Goal: Transaction & Acquisition: Purchase product/service

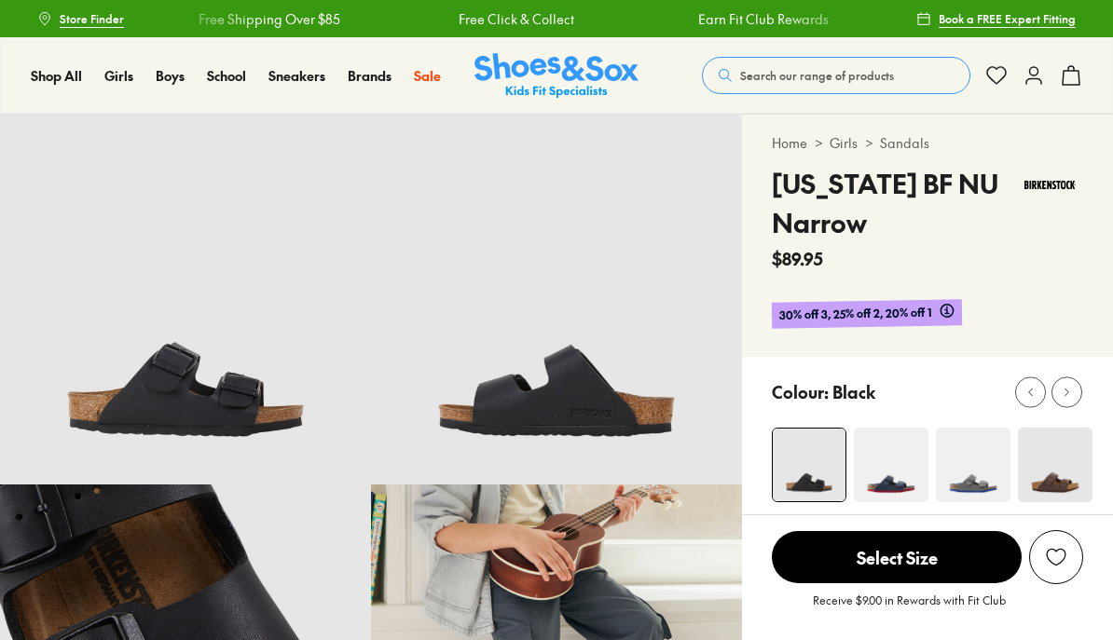
select select "*"
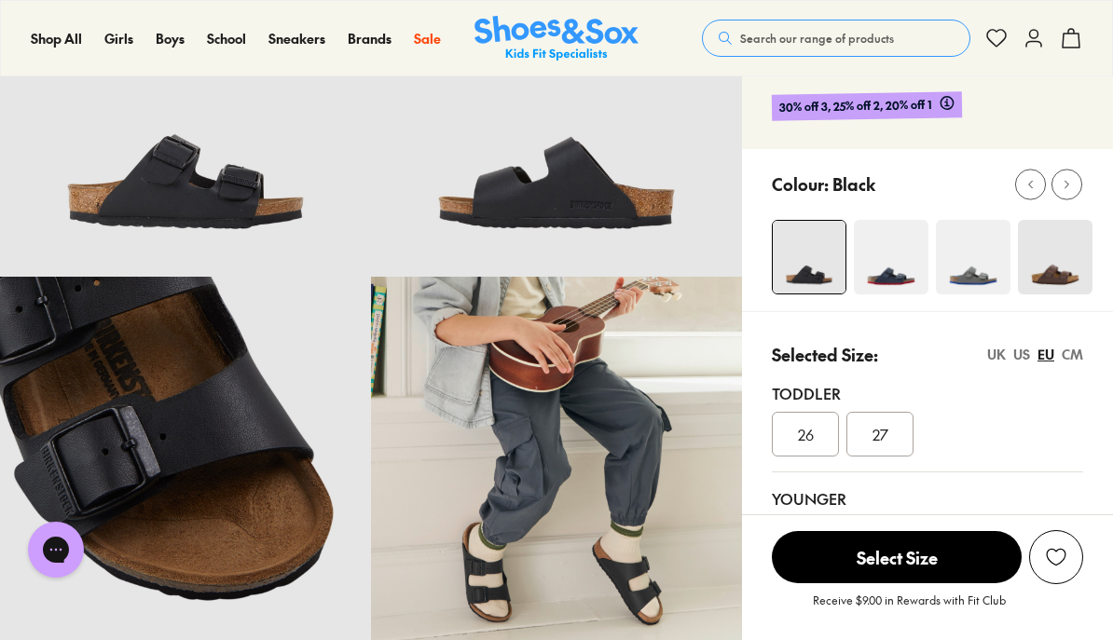
scroll to position [207, 0]
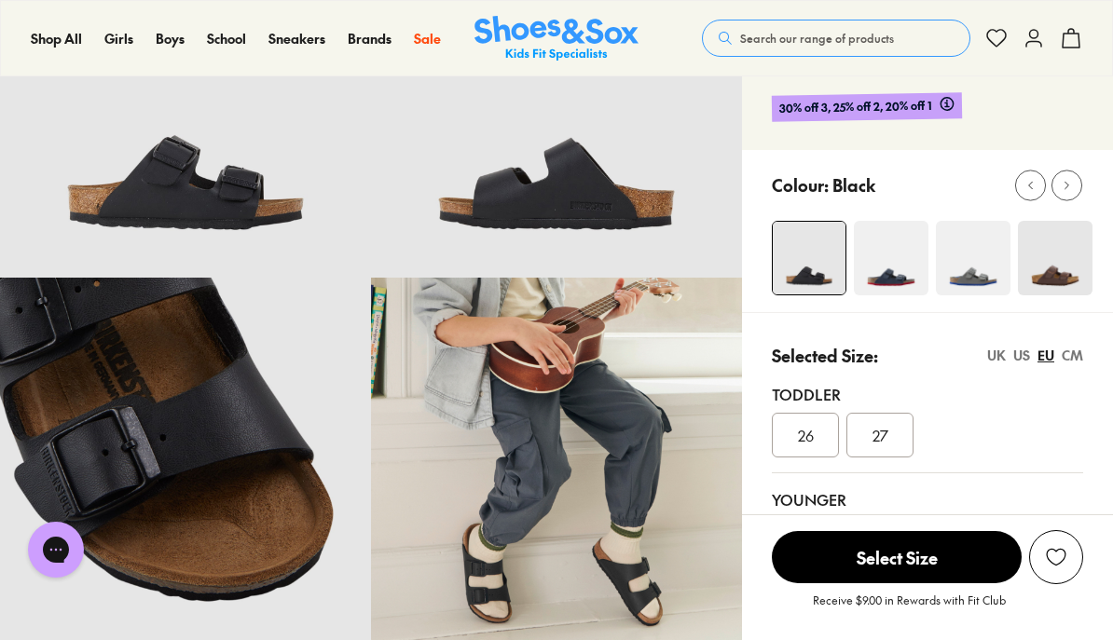
click at [1025, 355] on div "US" at bounding box center [1021, 356] width 17 height 20
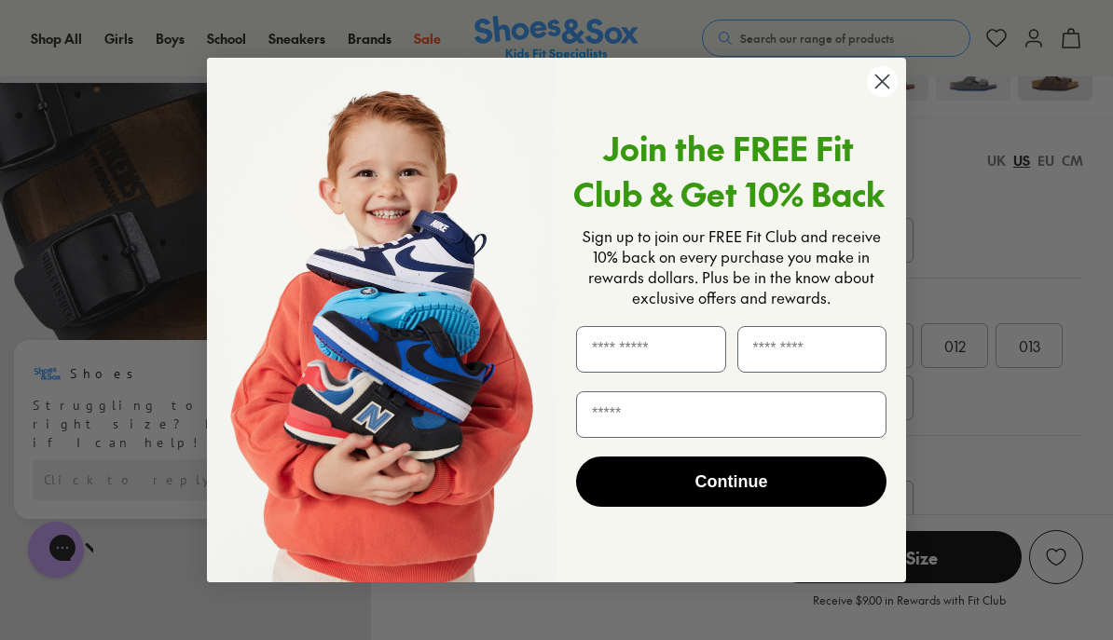
scroll to position [389, 0]
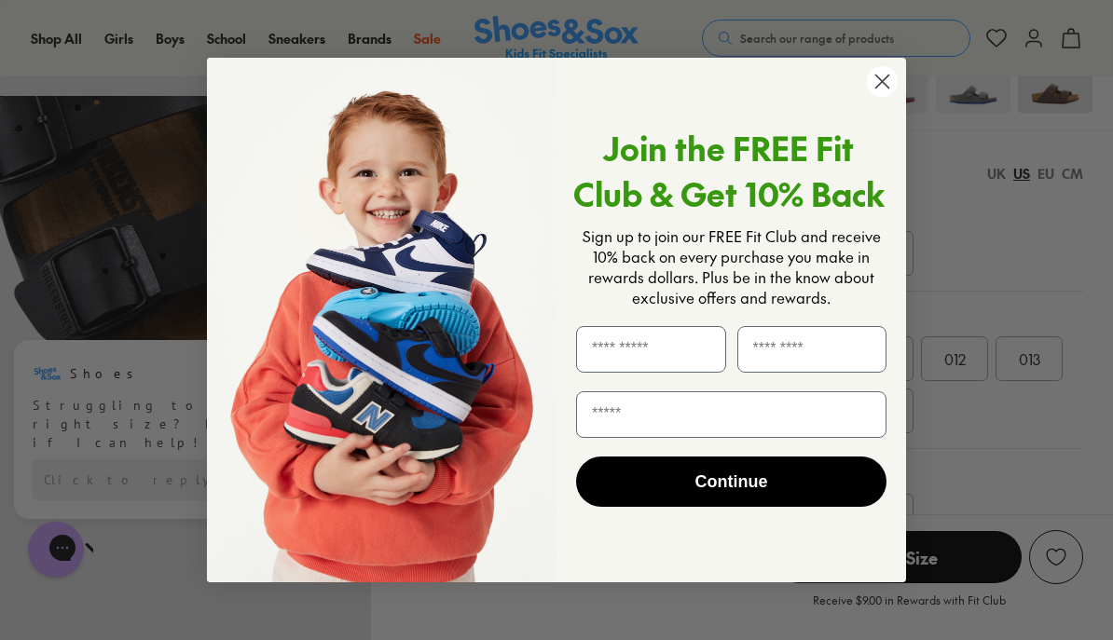
click at [885, 97] on circle "Close dialog" at bounding box center [882, 81] width 31 height 31
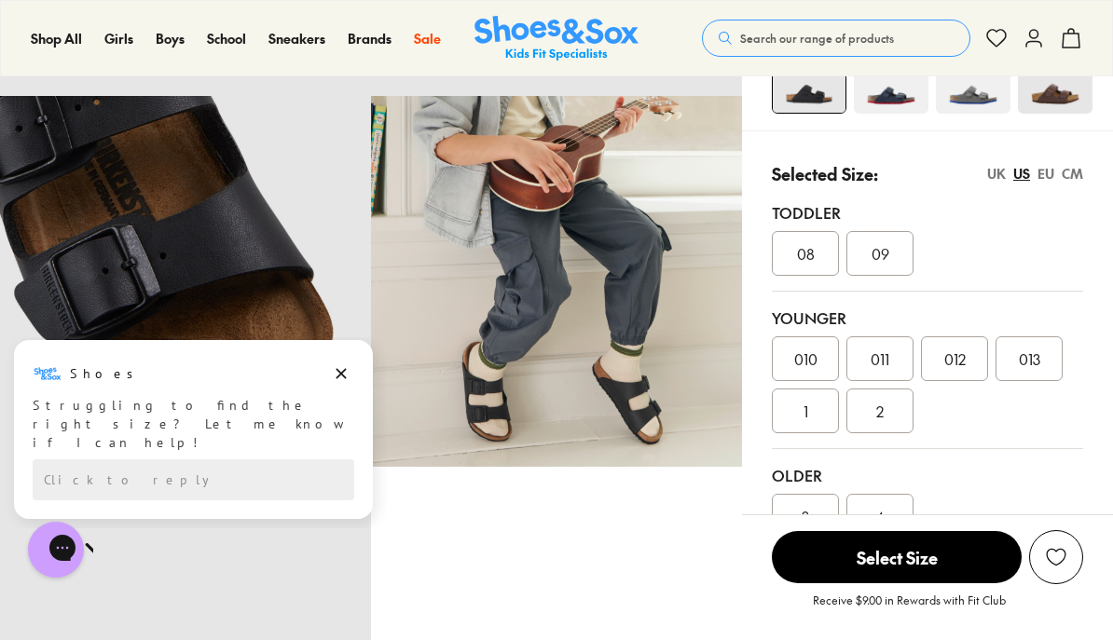
click at [896, 517] on div "4" at bounding box center [879, 516] width 67 height 45
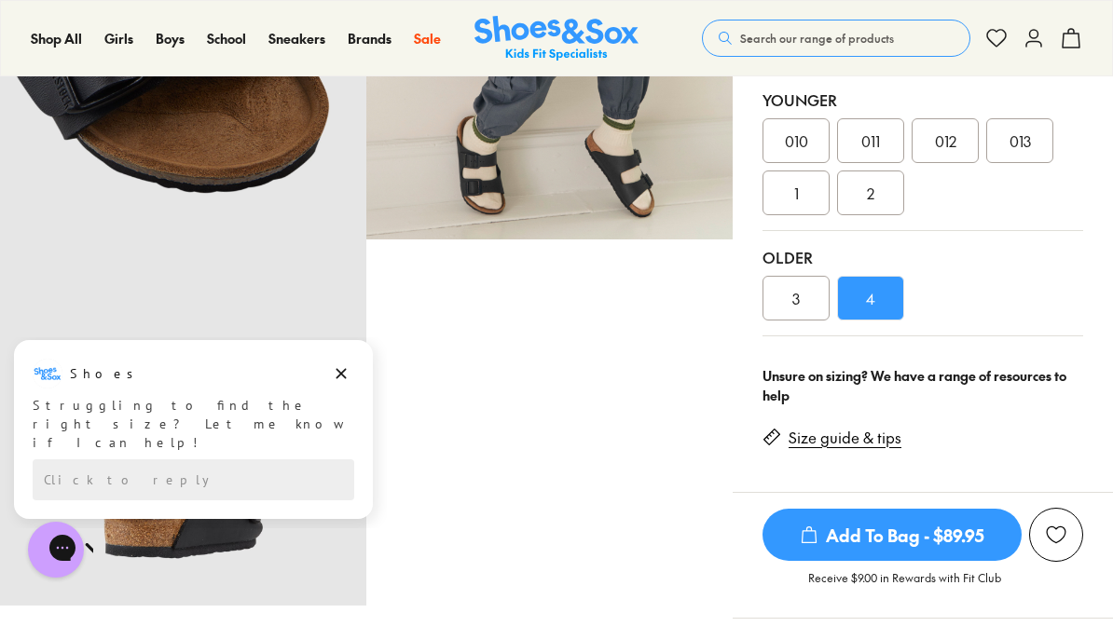
scroll to position [609, 0]
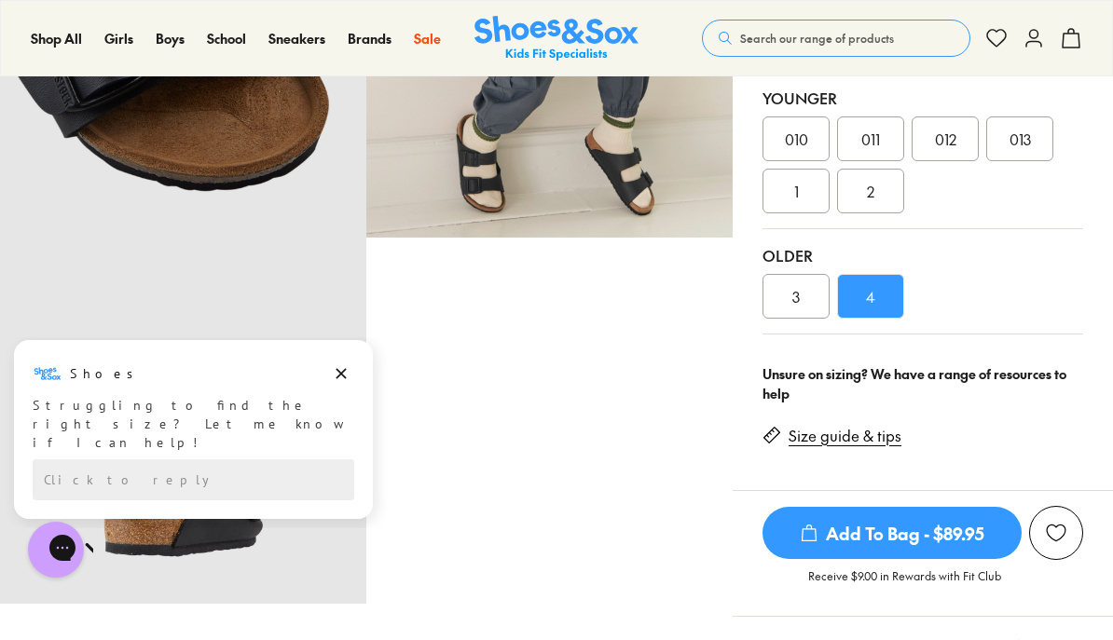
click at [956, 538] on span "Add To Bag - $89.95" at bounding box center [891, 533] width 259 height 52
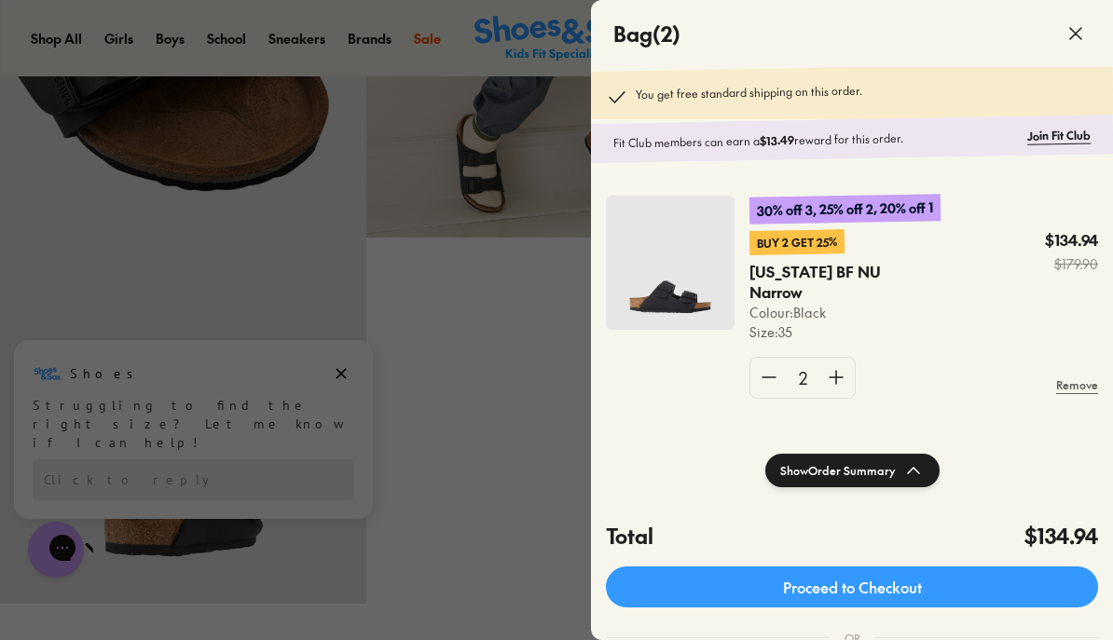
click at [521, 473] on div at bounding box center [556, 320] width 1113 height 640
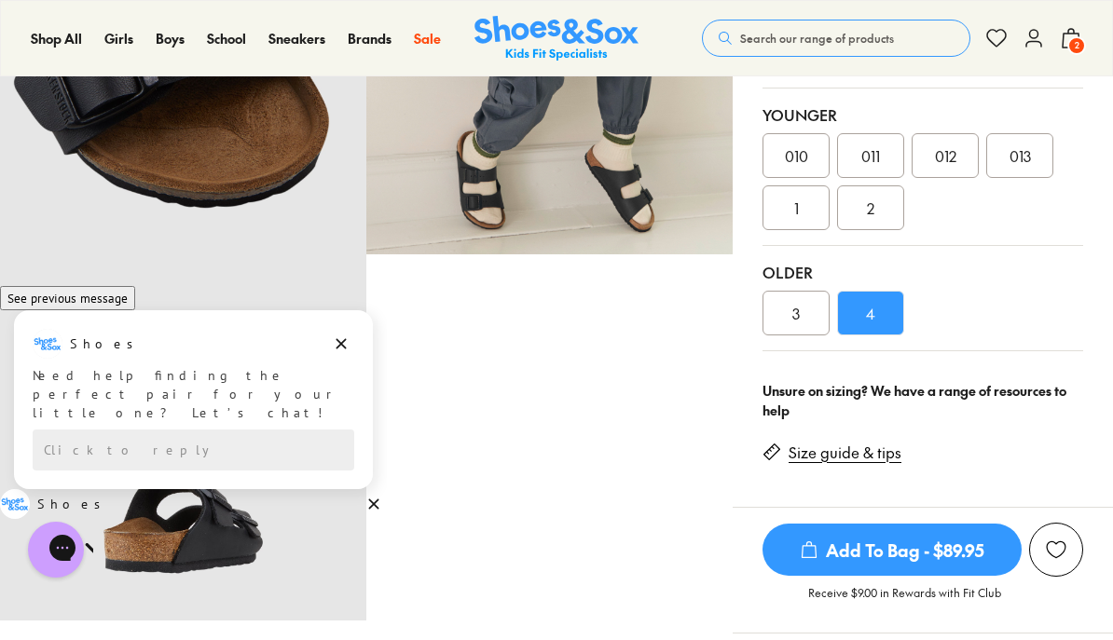
scroll to position [171, 0]
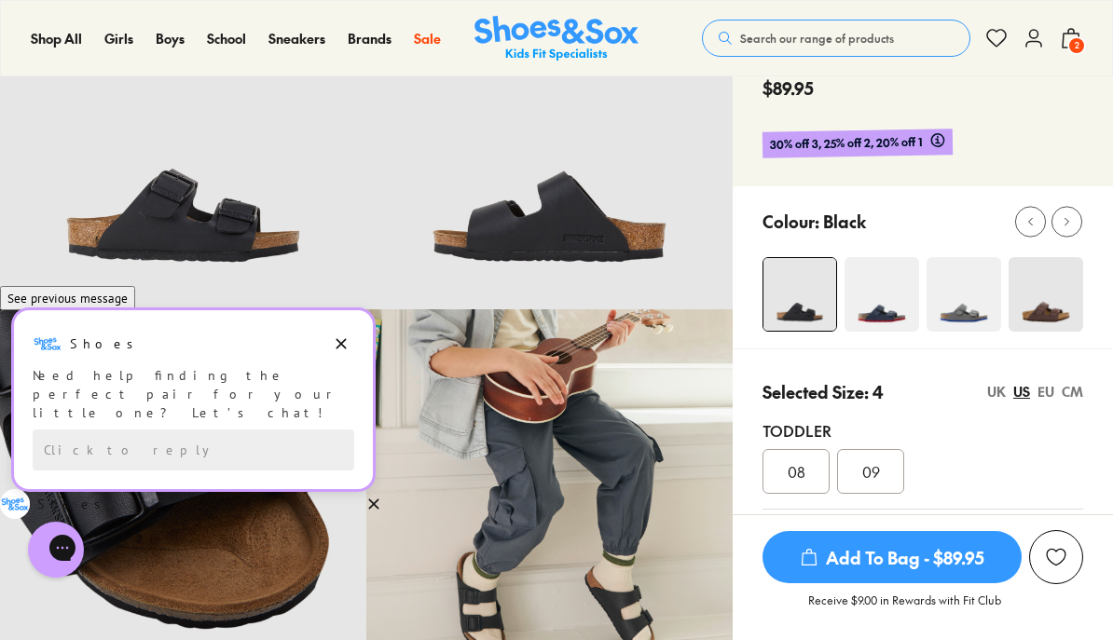
click at [347, 331] on button "Dismiss campaign" at bounding box center [341, 344] width 26 height 26
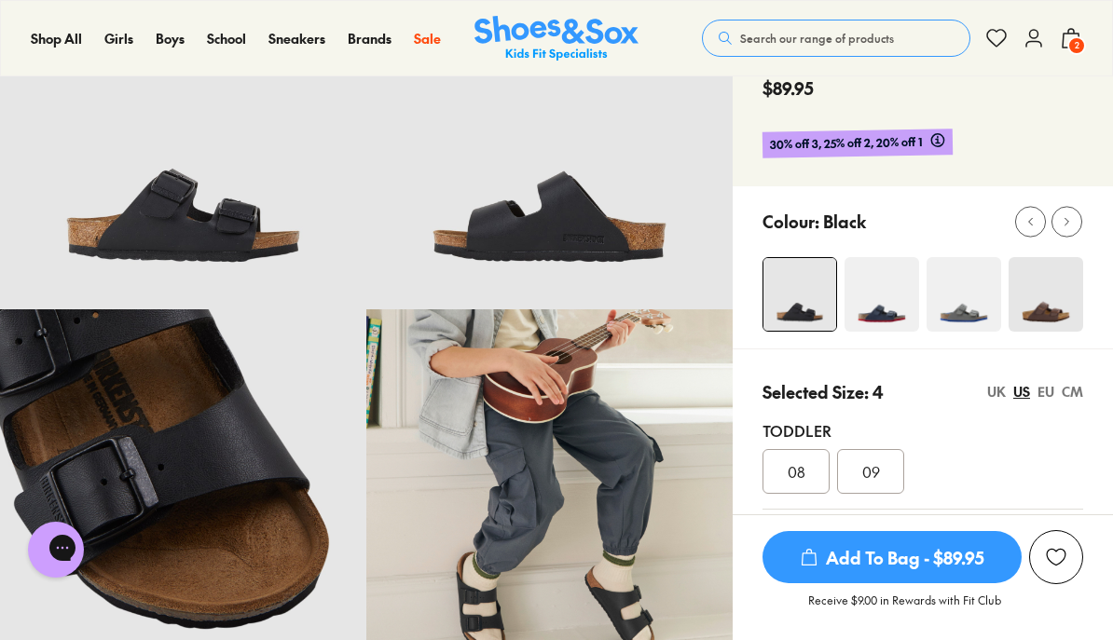
click at [904, 294] on img at bounding box center [881, 294] width 75 height 75
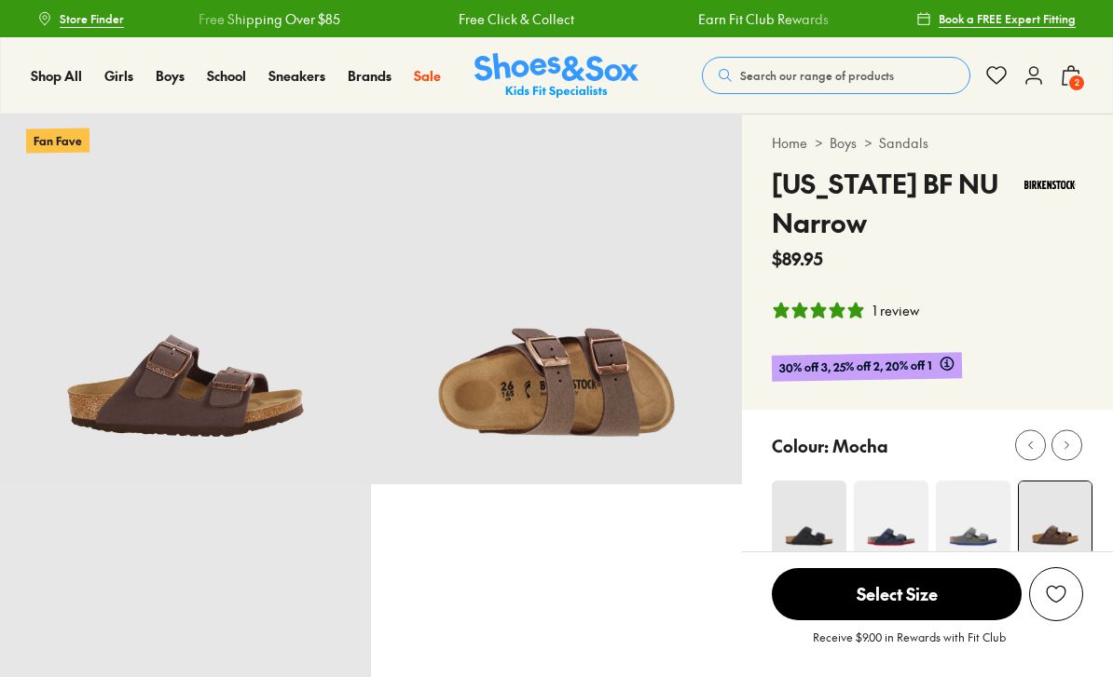
select select "*"
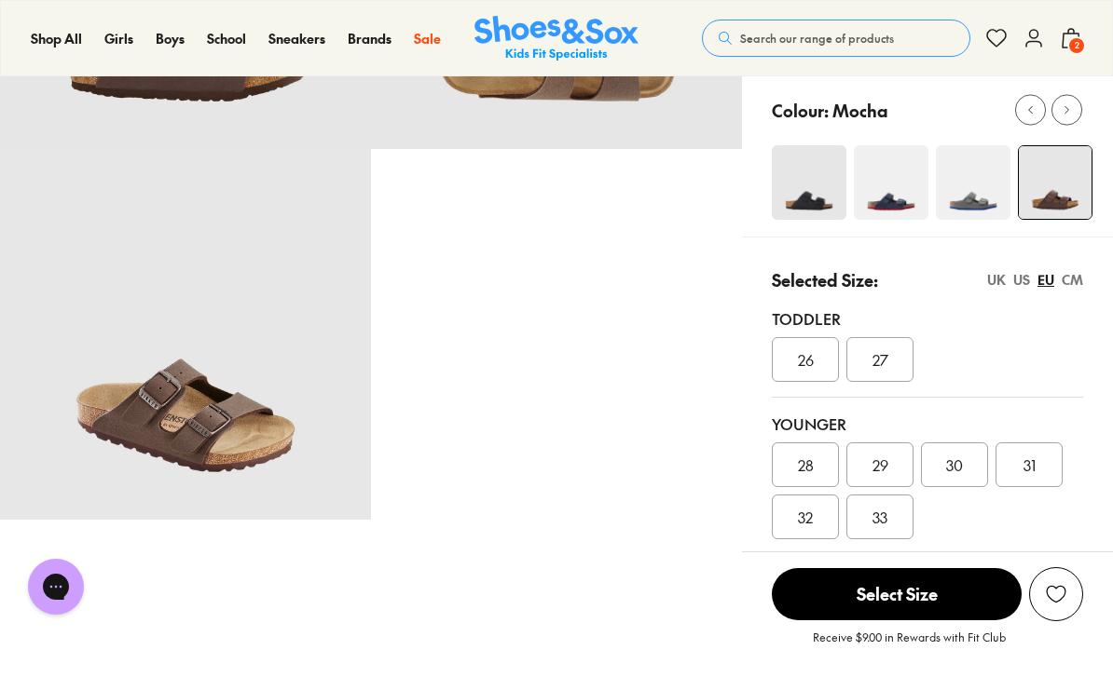
scroll to position [334, 0]
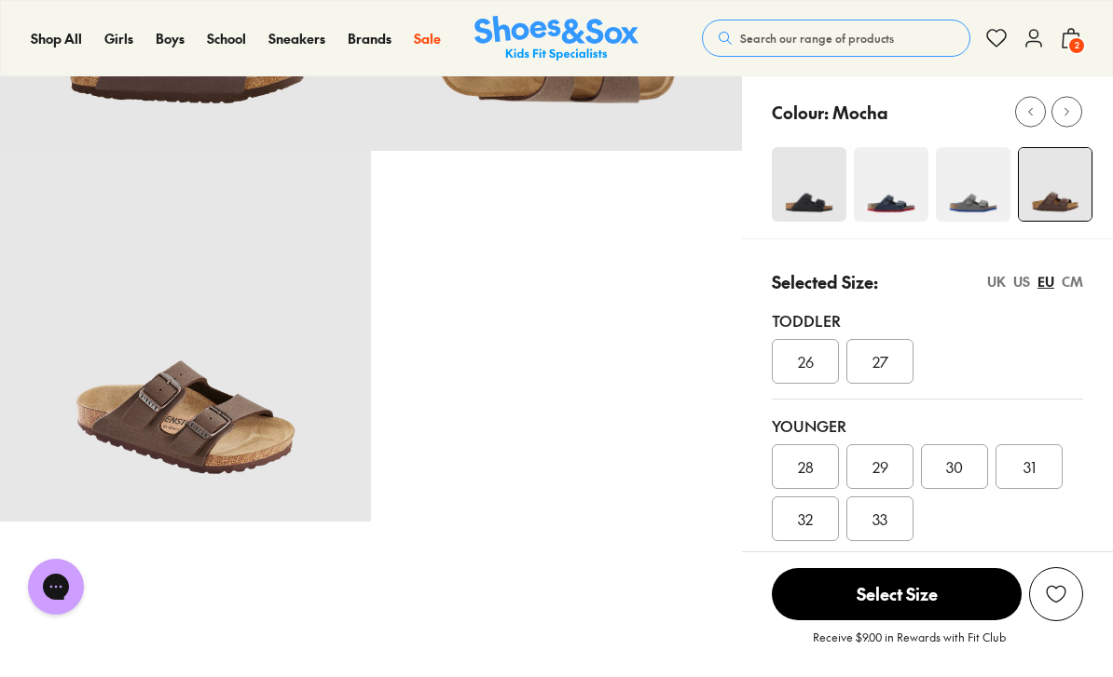
click at [806, 197] on img at bounding box center [809, 184] width 75 height 75
click at [815, 185] on img at bounding box center [809, 184] width 75 height 75
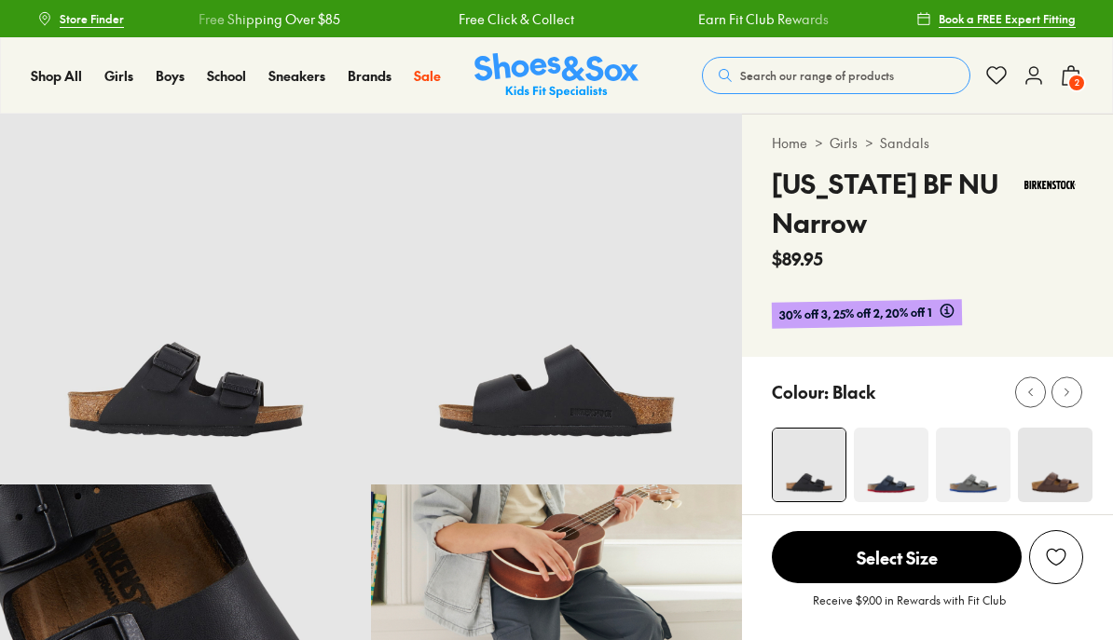
select select "*"
click at [710, 332] on span "Girls (8 years+)" at bounding box center [747, 316] width 75 height 45
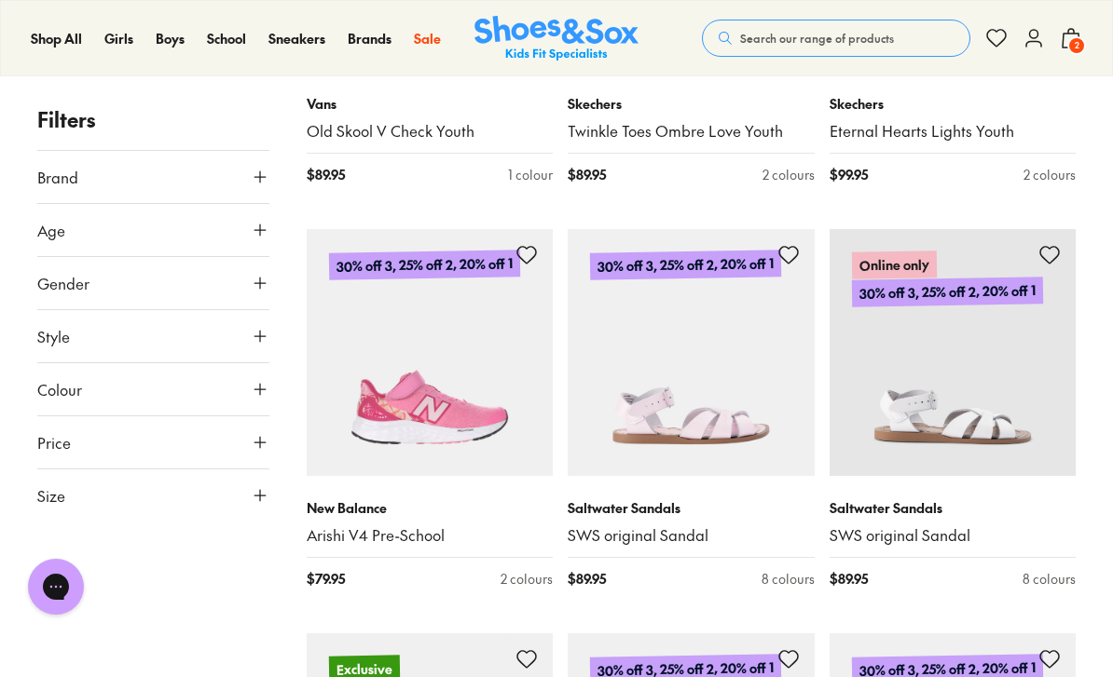
scroll to position [4705, 0]
click at [1078, 29] on icon at bounding box center [1071, 38] width 22 height 22
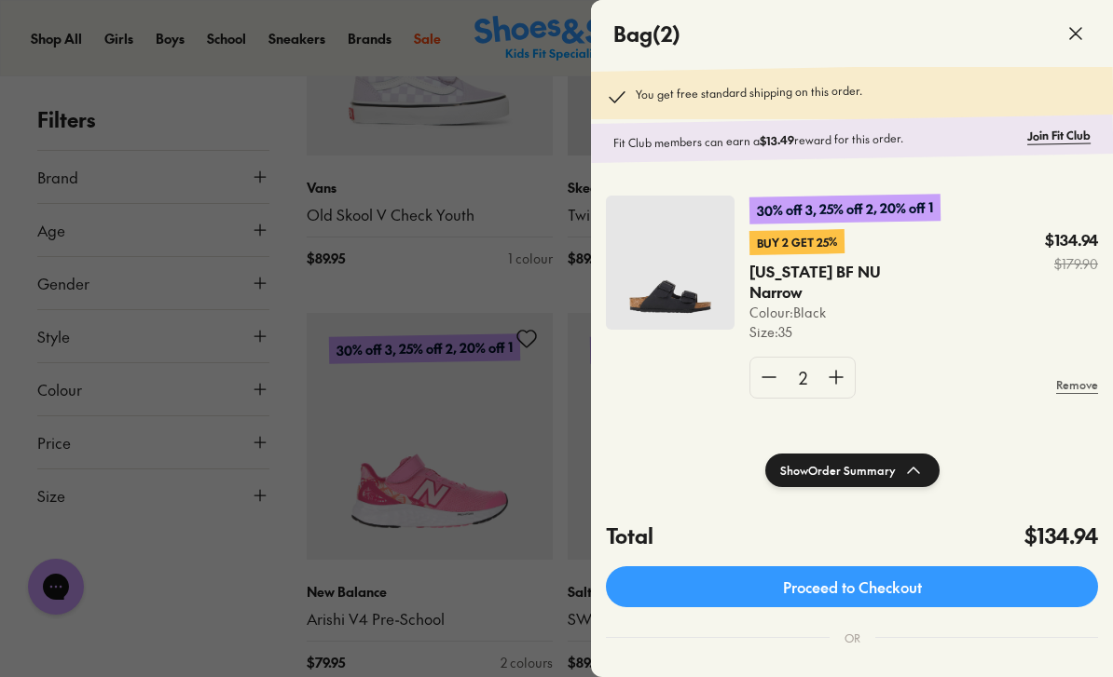
scroll to position [4621, 0]
click at [513, 501] on div at bounding box center [556, 338] width 1113 height 677
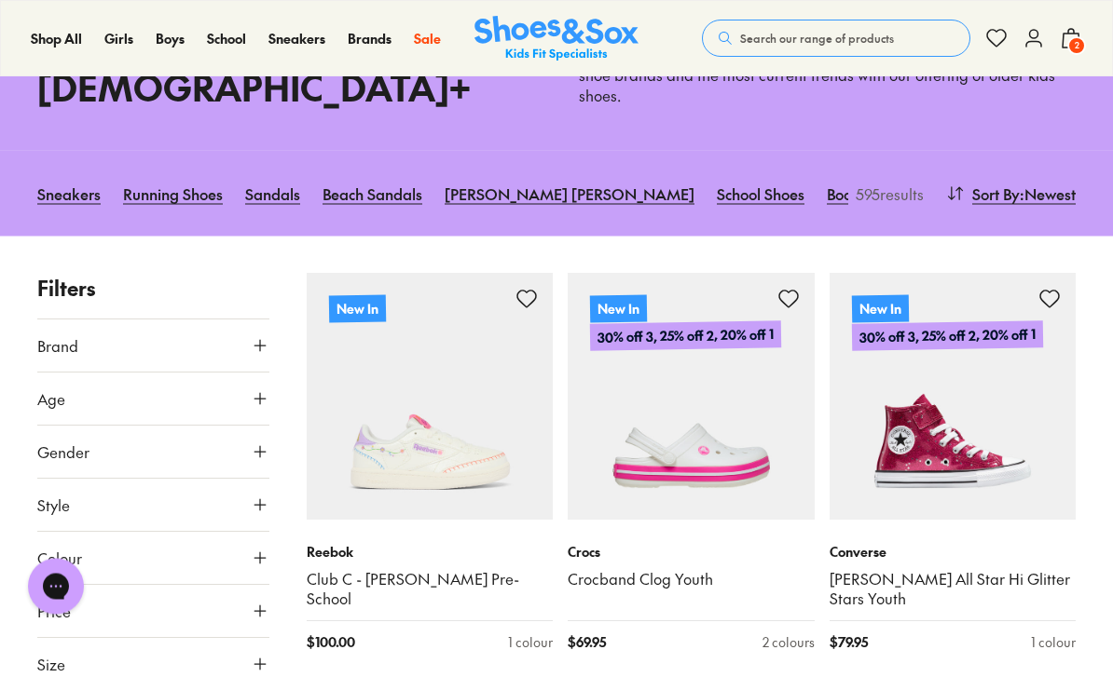
scroll to position [0, 0]
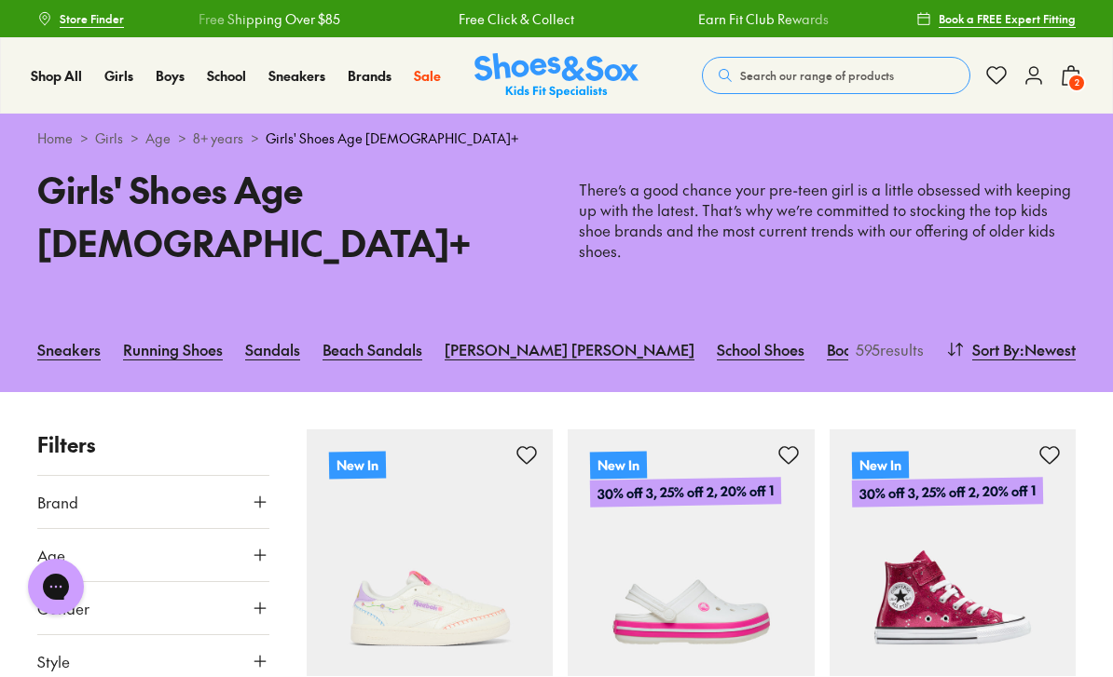
click at [1074, 79] on span "2" at bounding box center [1076, 83] width 19 height 19
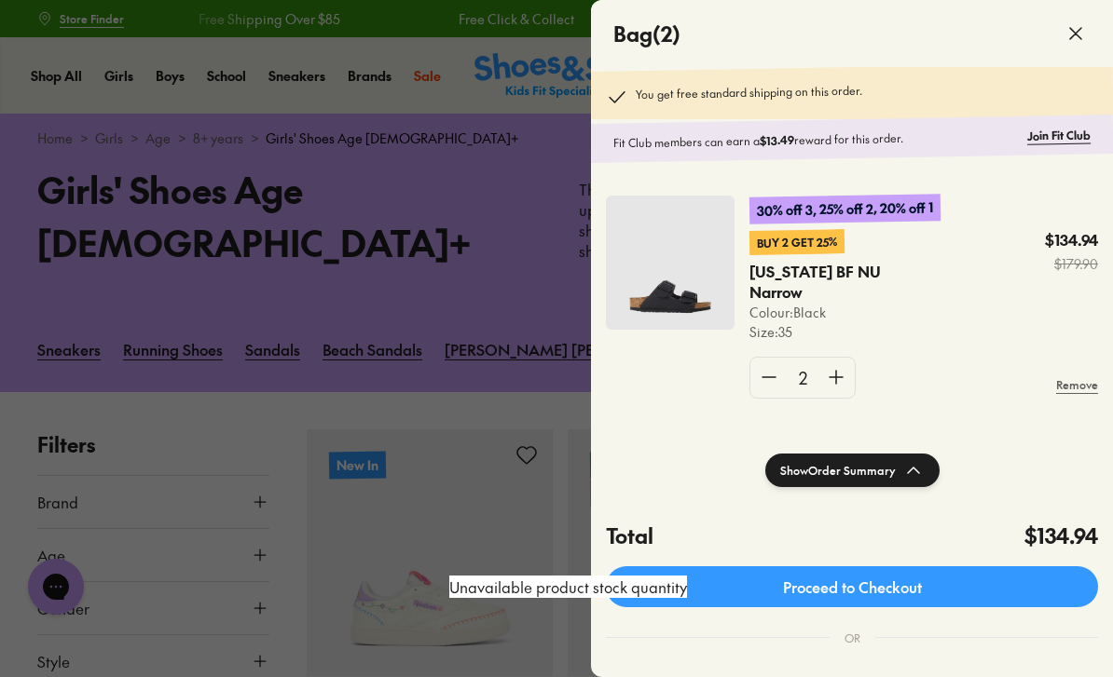
click at [524, 490] on div at bounding box center [556, 338] width 1113 height 677
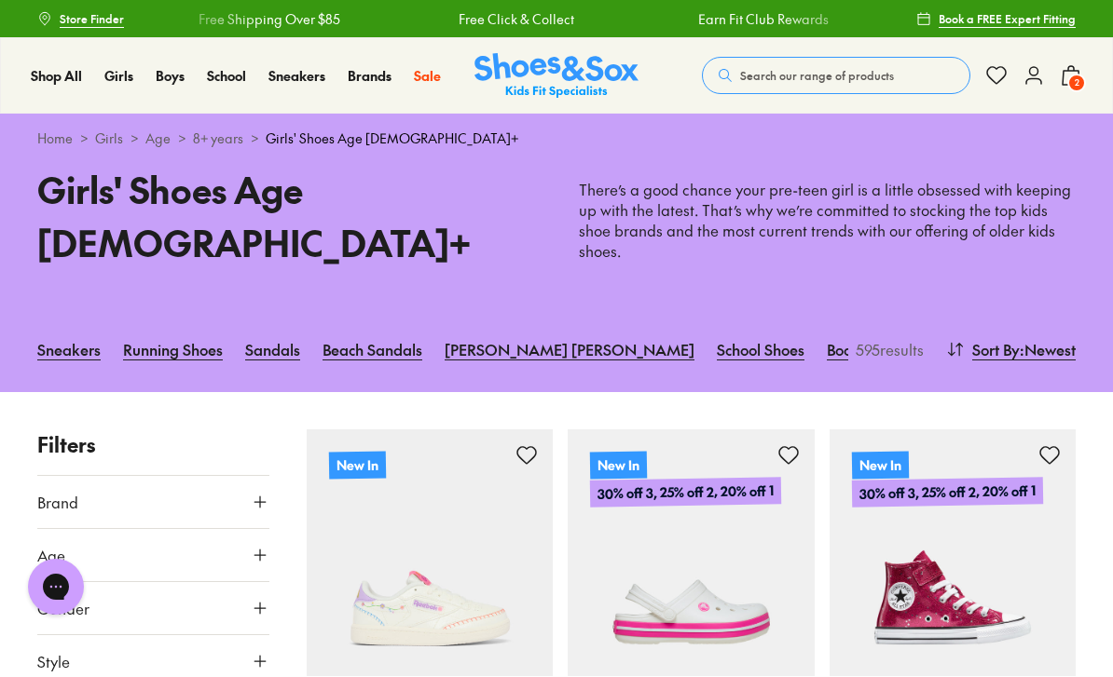
click at [685, 292] on span "Boys (8 years+)" at bounding box center [644, 280] width 104 height 22
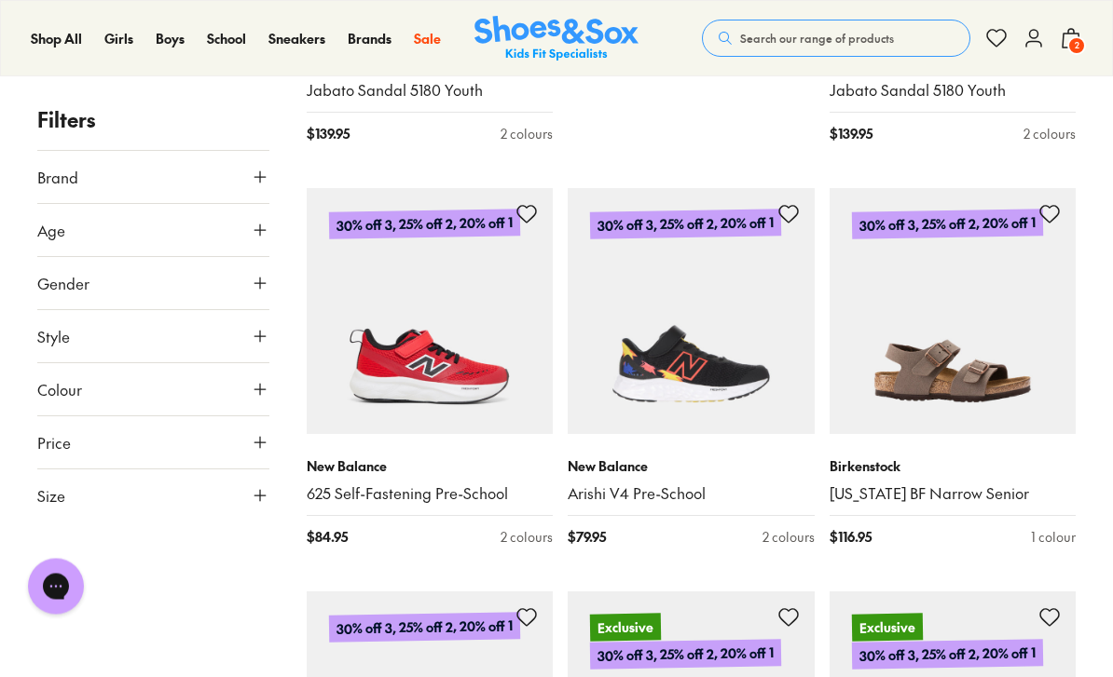
scroll to position [1065, 0]
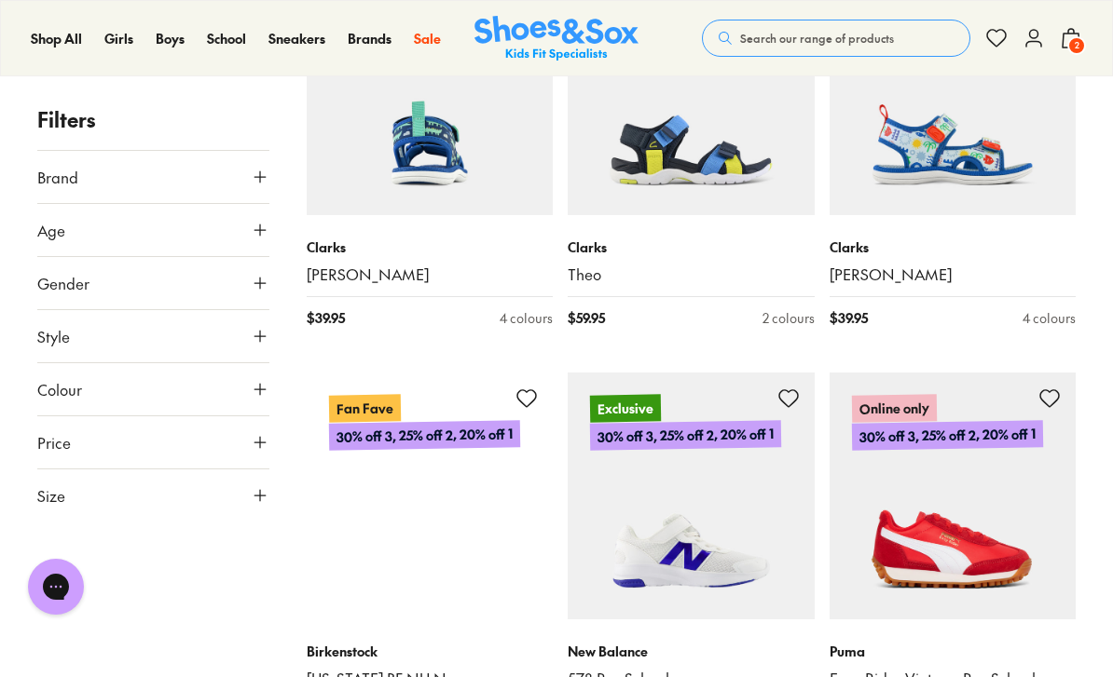
scroll to position [6628, 0]
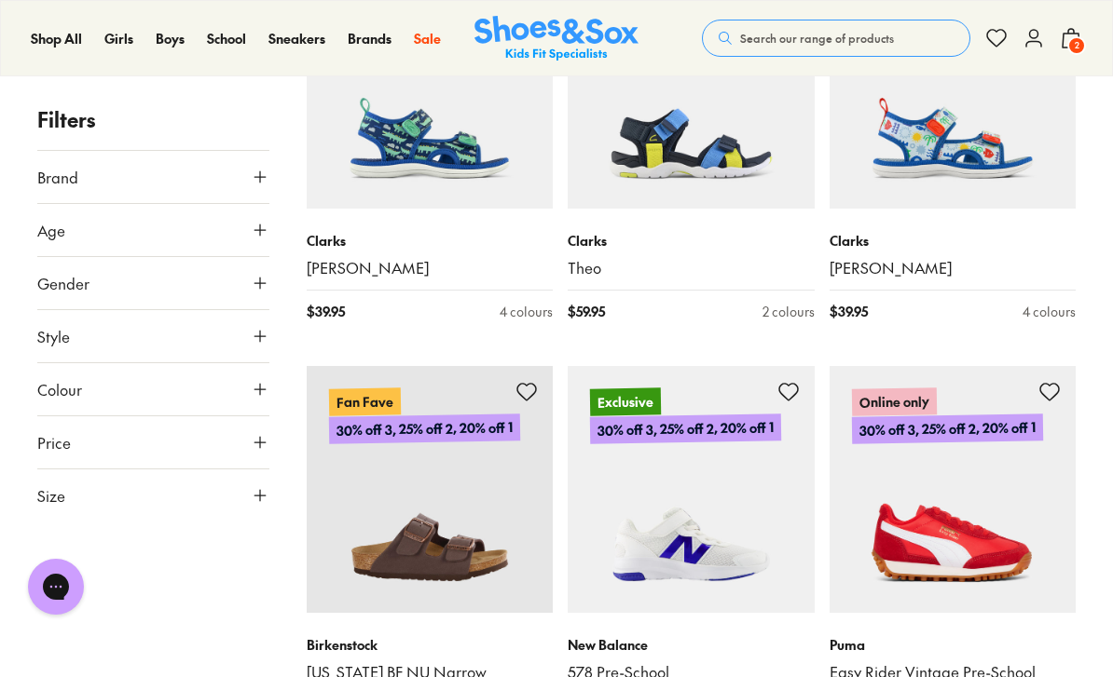
click at [370, 636] on p "Birkenstock" at bounding box center [430, 646] width 247 height 20
click at [409, 470] on img at bounding box center [430, 489] width 247 height 247
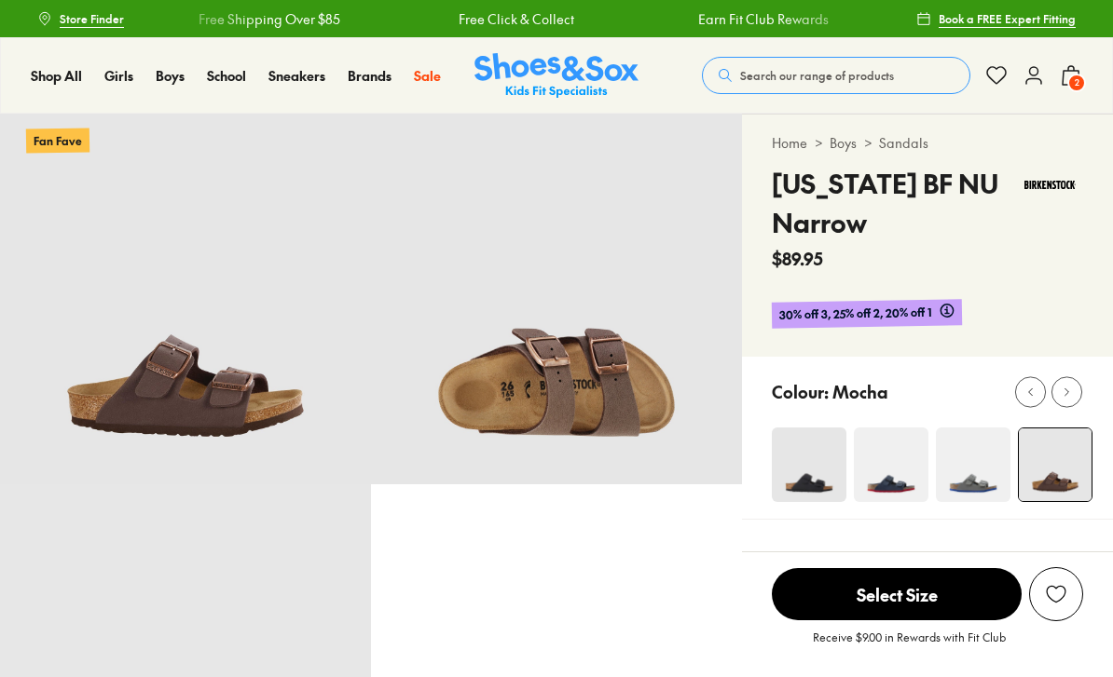
select select "*"
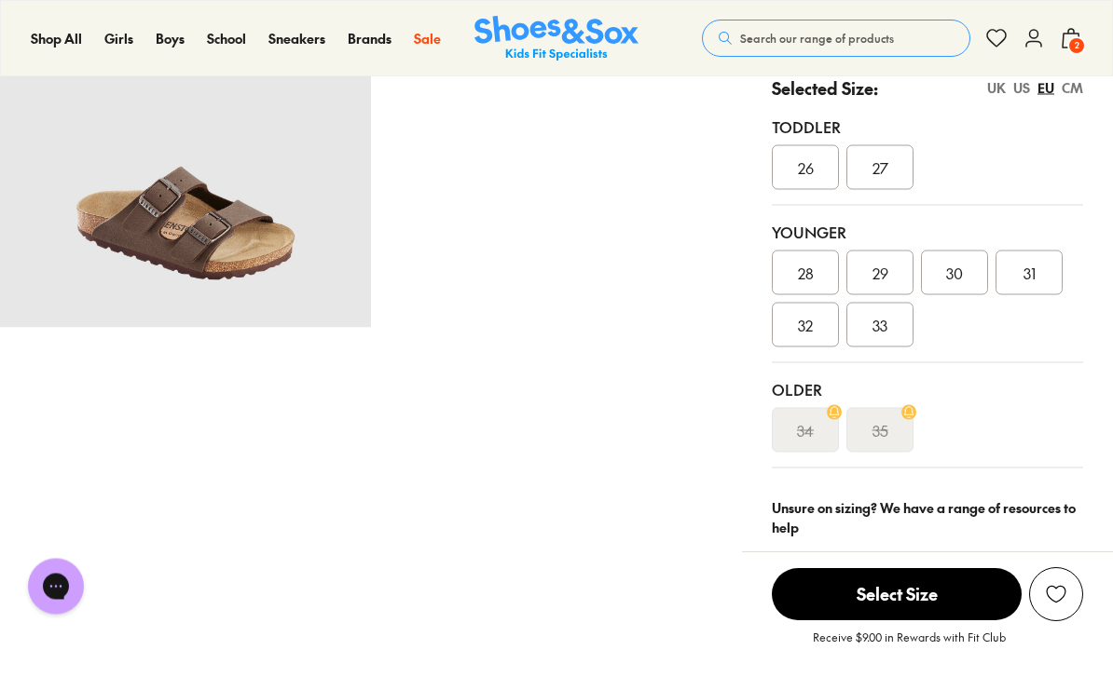
scroll to position [525, 0]
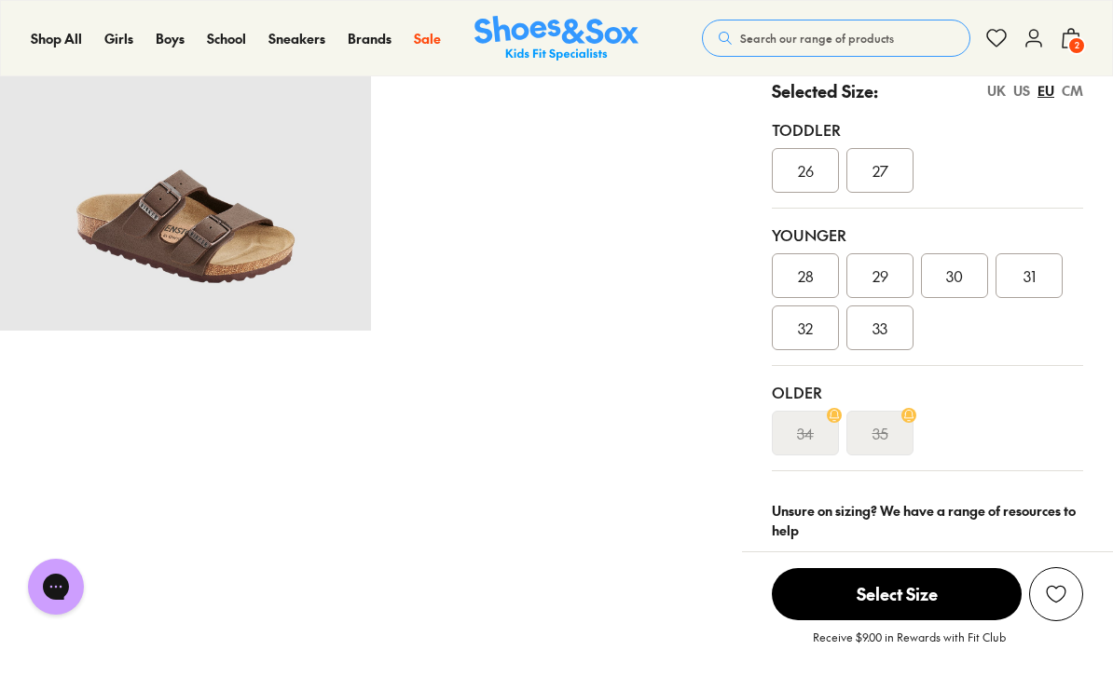
click at [888, 435] on div "35" at bounding box center [879, 433] width 67 height 45
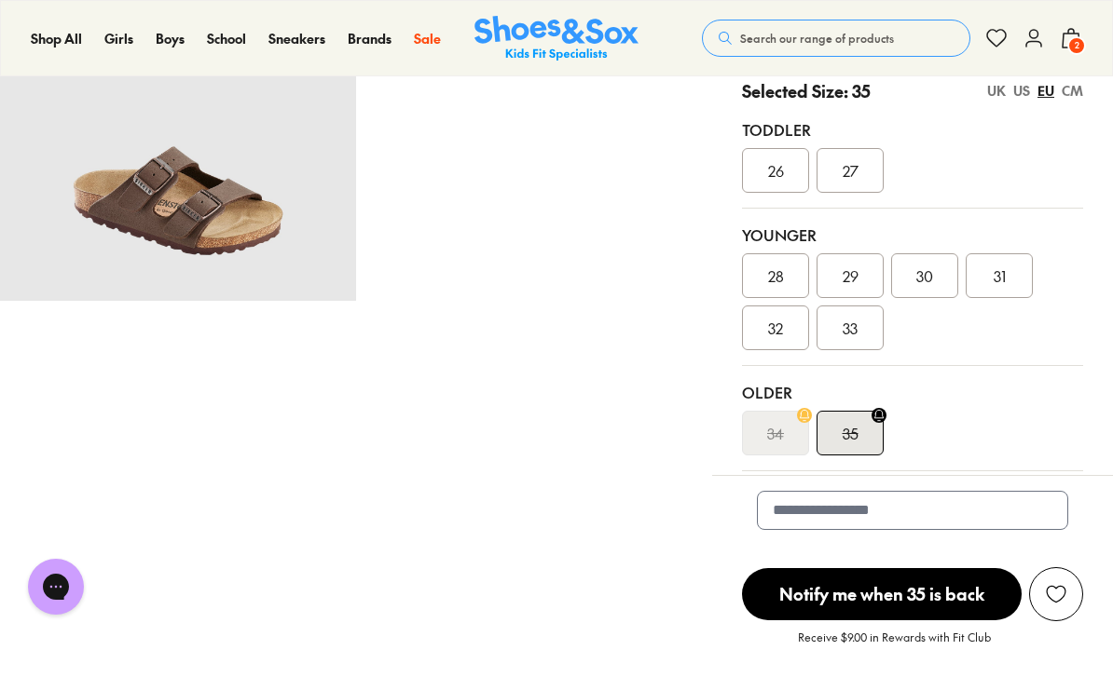
click at [879, 426] on div "35" at bounding box center [849, 433] width 67 height 45
click at [882, 417] on icon at bounding box center [878, 415] width 14 height 14
click at [860, 448] on div "35" at bounding box center [849, 433] width 67 height 45
click at [863, 433] on div "35" at bounding box center [849, 433] width 67 height 45
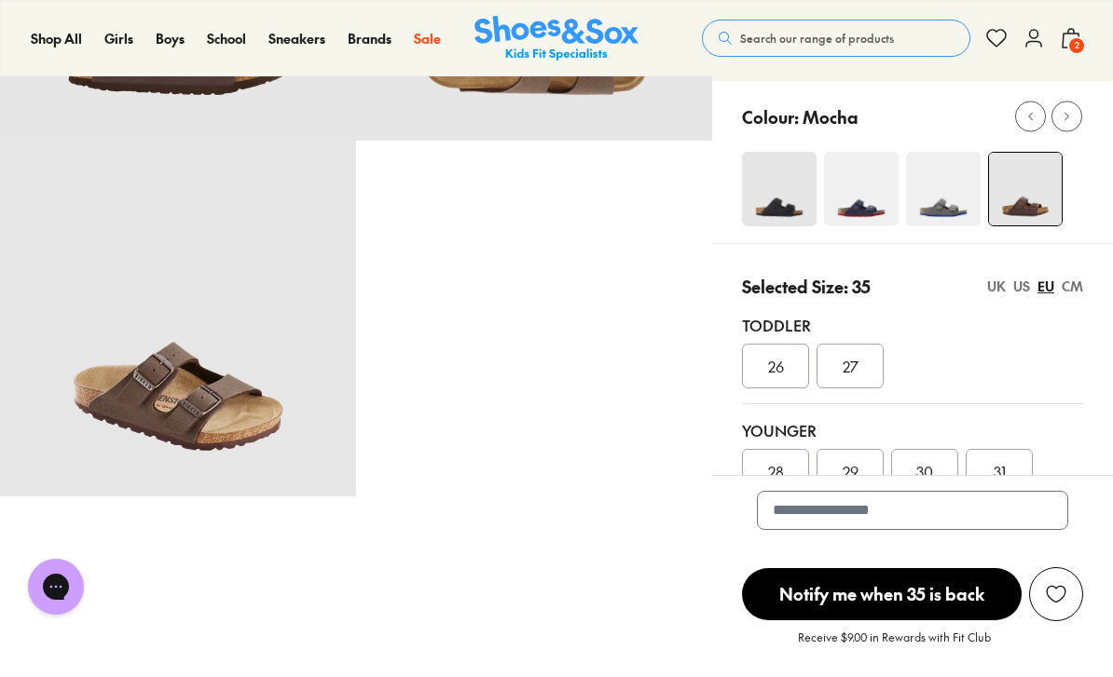
scroll to position [328, 0]
click at [1021, 294] on div "US" at bounding box center [1021, 288] width 17 height 20
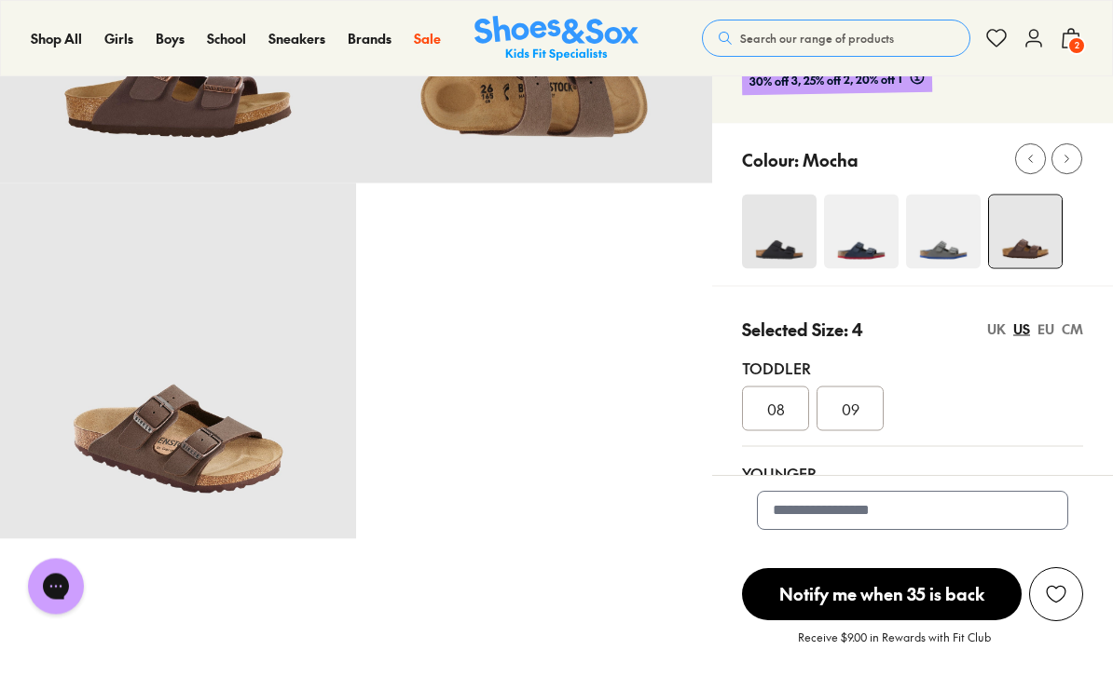
scroll to position [262, 0]
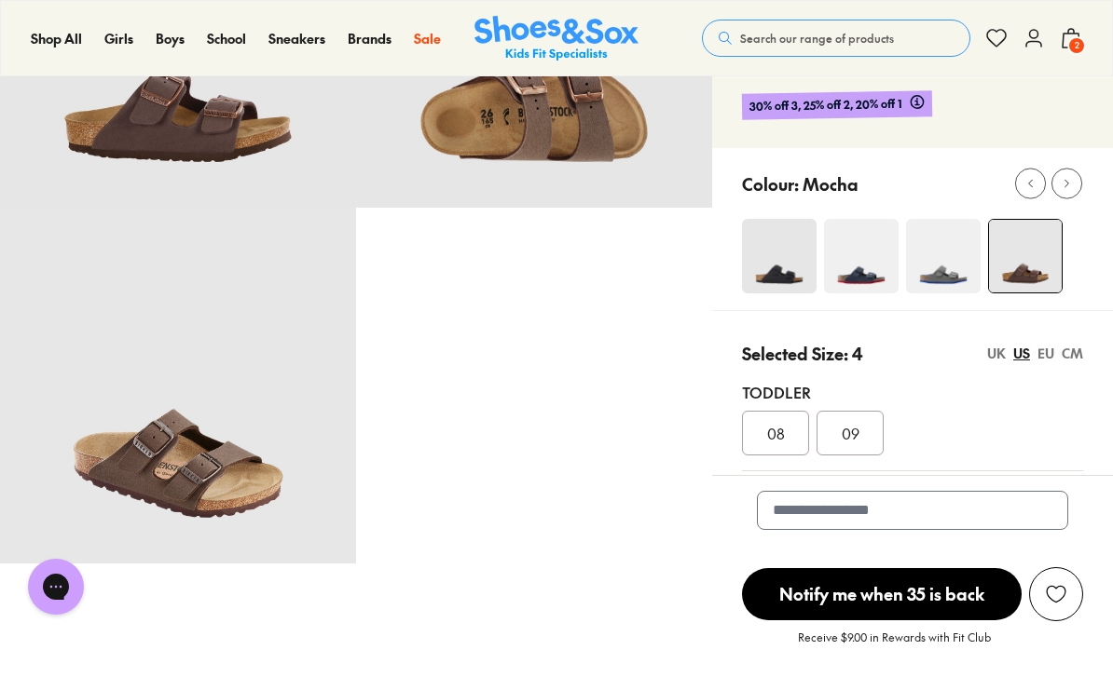
click at [947, 266] on img at bounding box center [943, 256] width 75 height 75
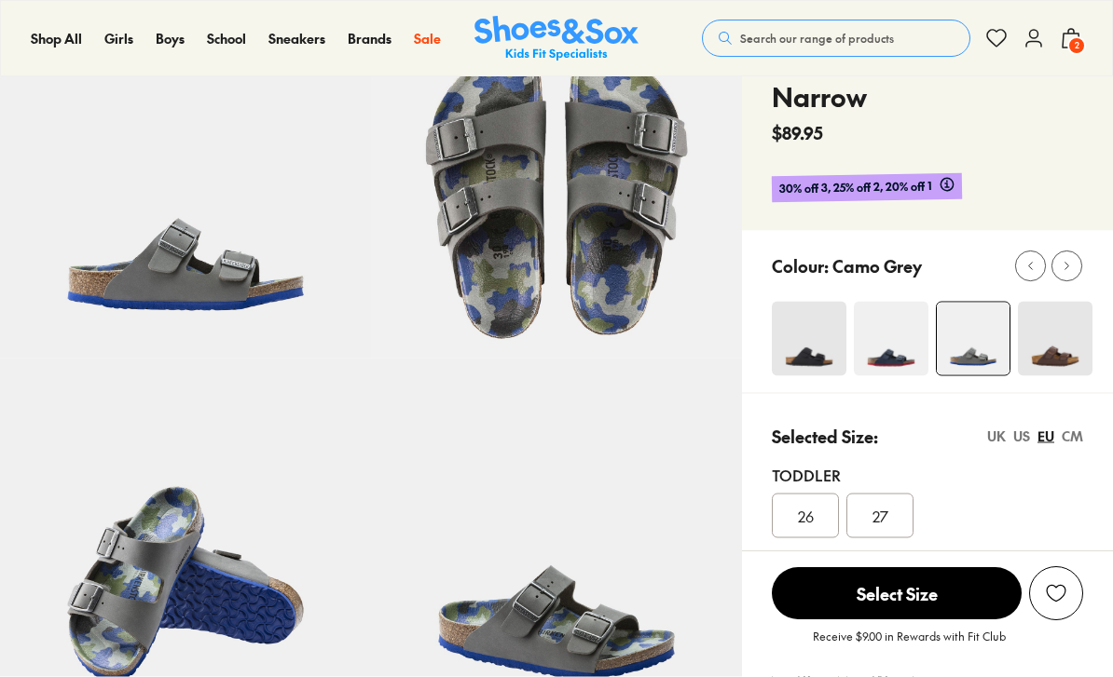
scroll to position [165, 0]
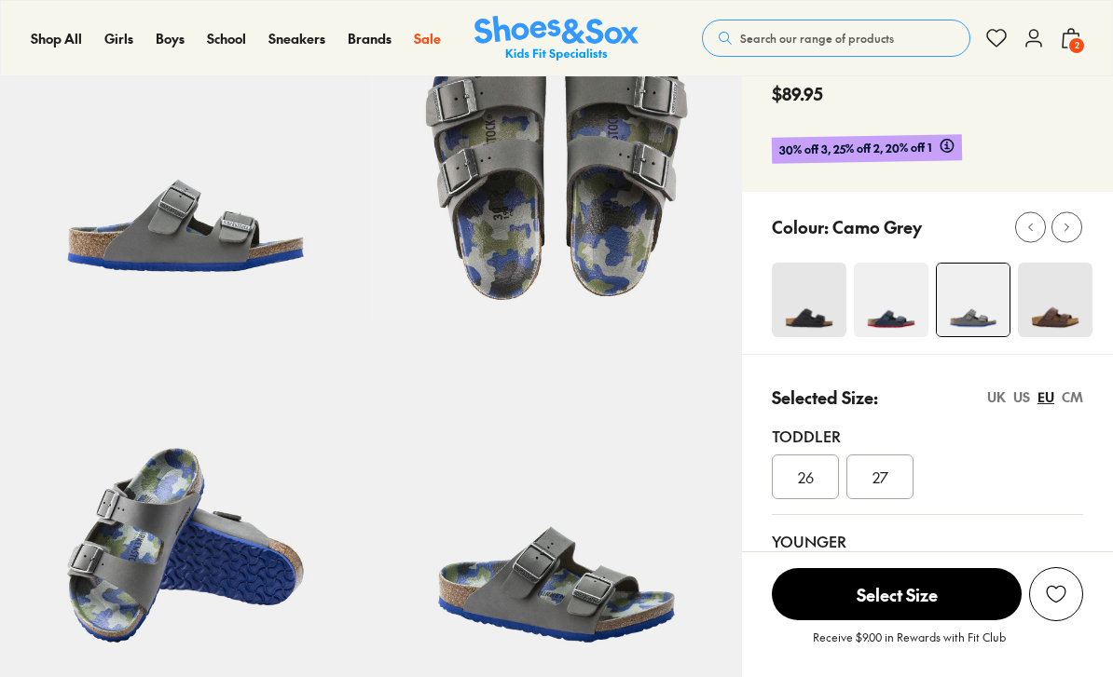
select select "*"
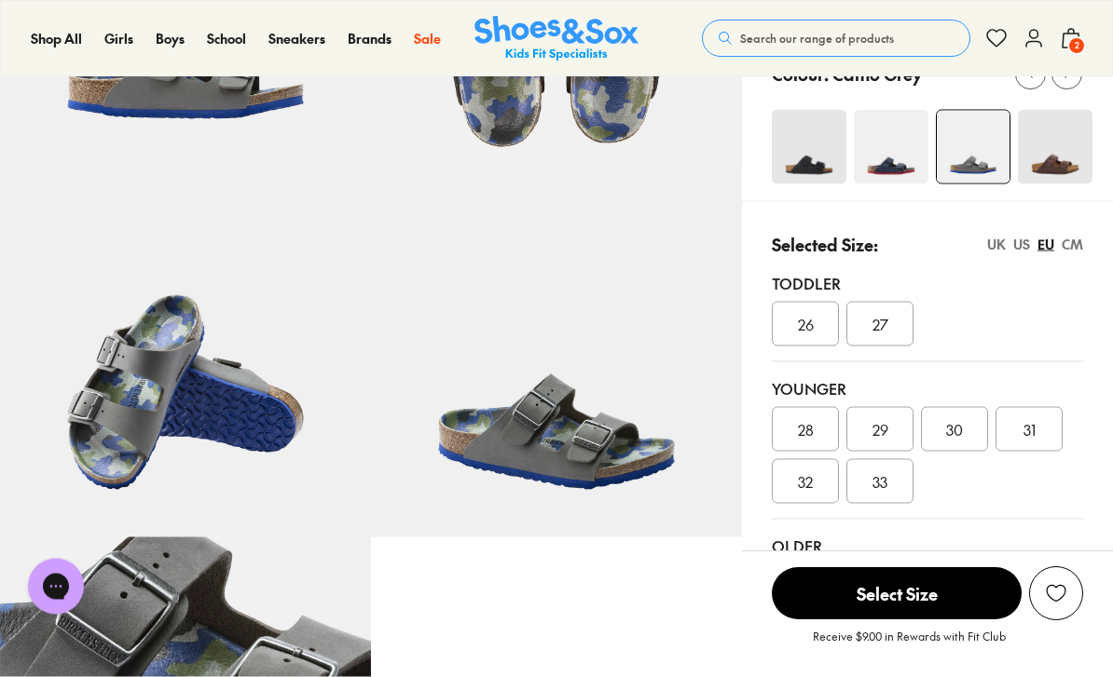
scroll to position [306, 0]
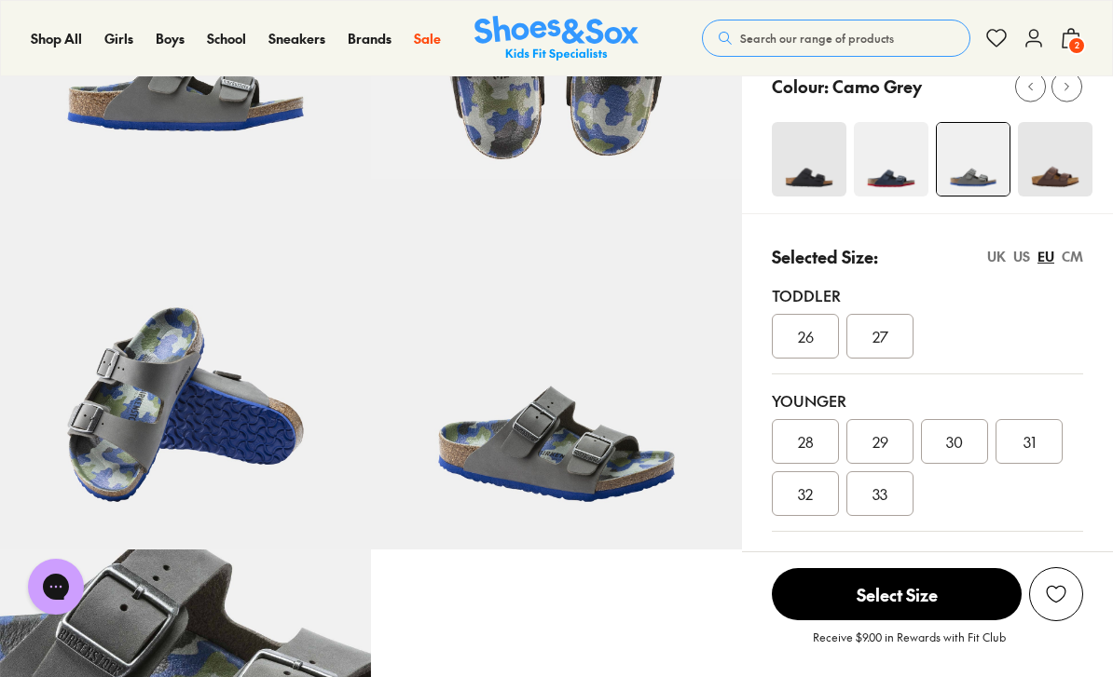
click at [894, 162] on img at bounding box center [891, 159] width 75 height 75
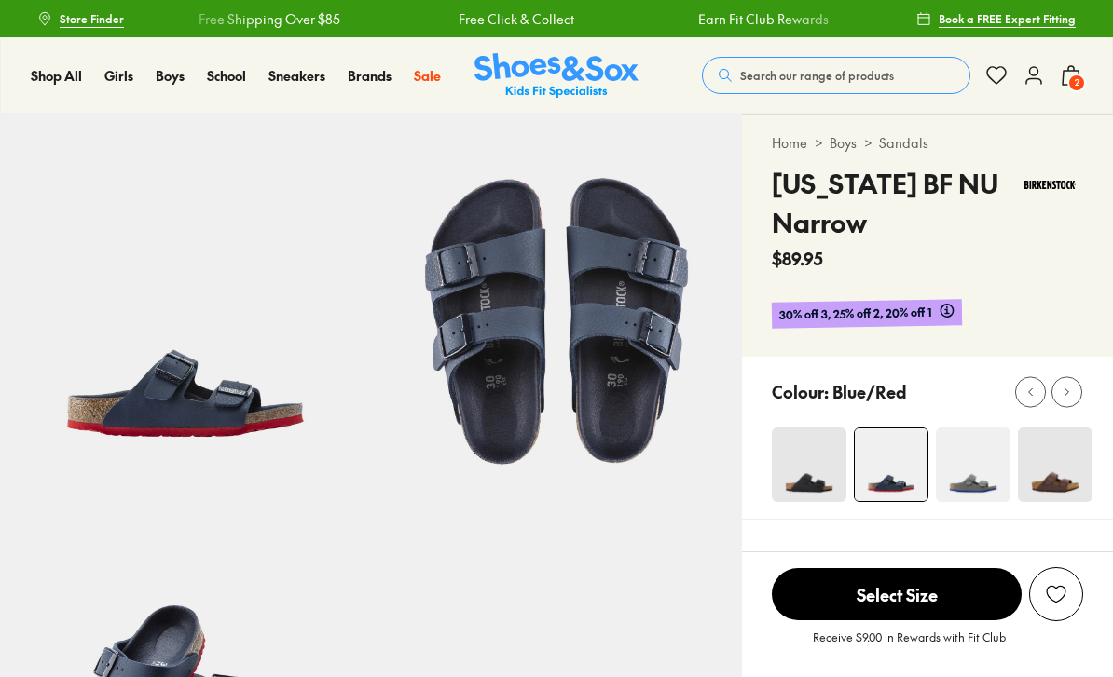
select select "*"
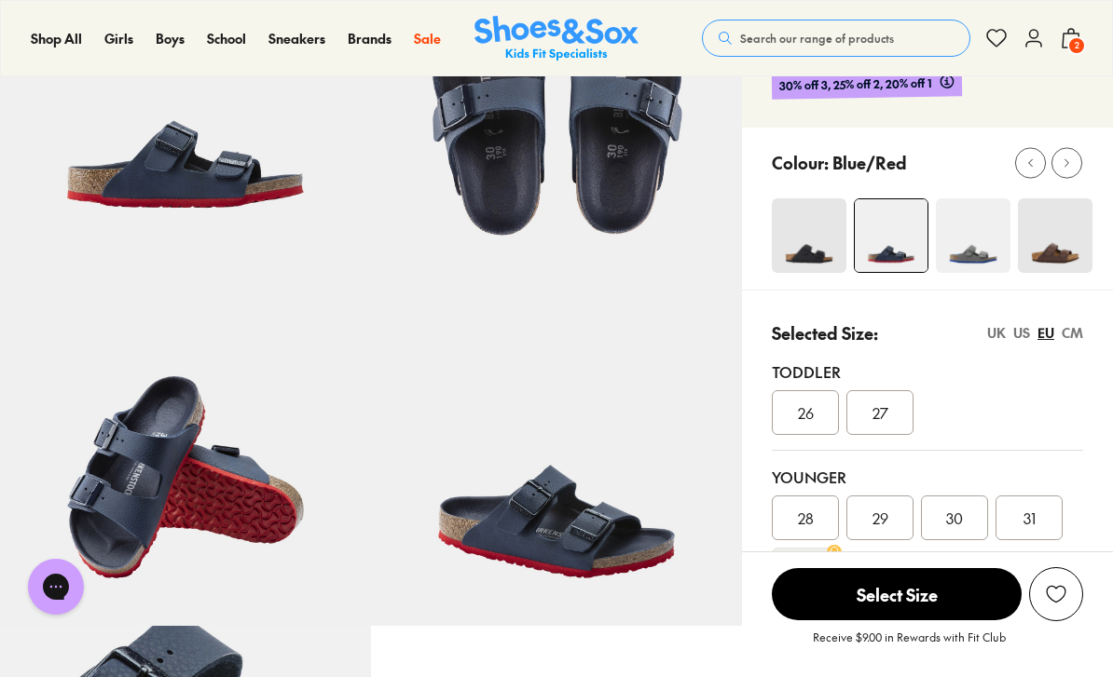
scroll to position [217, 0]
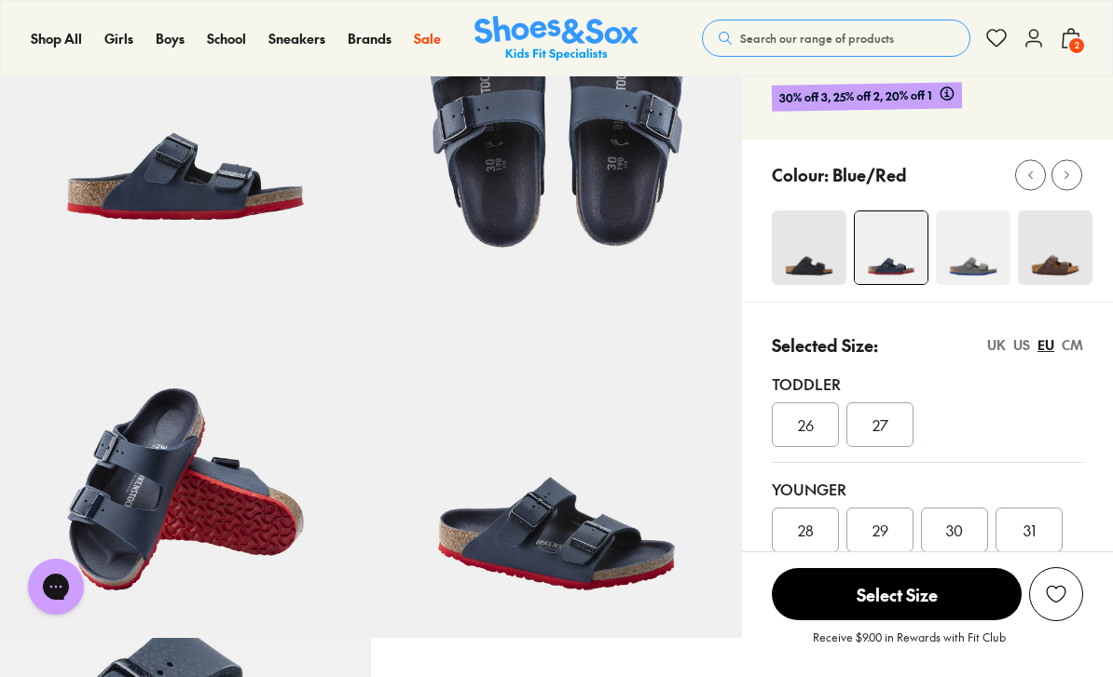
click at [818, 237] on img at bounding box center [809, 248] width 75 height 75
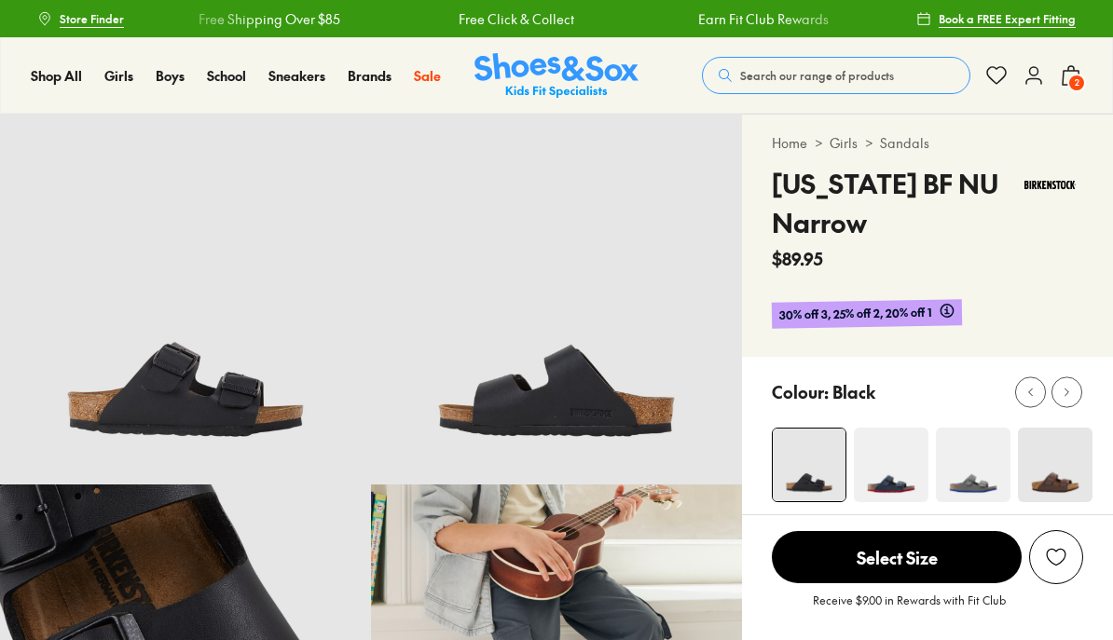
select select "*"
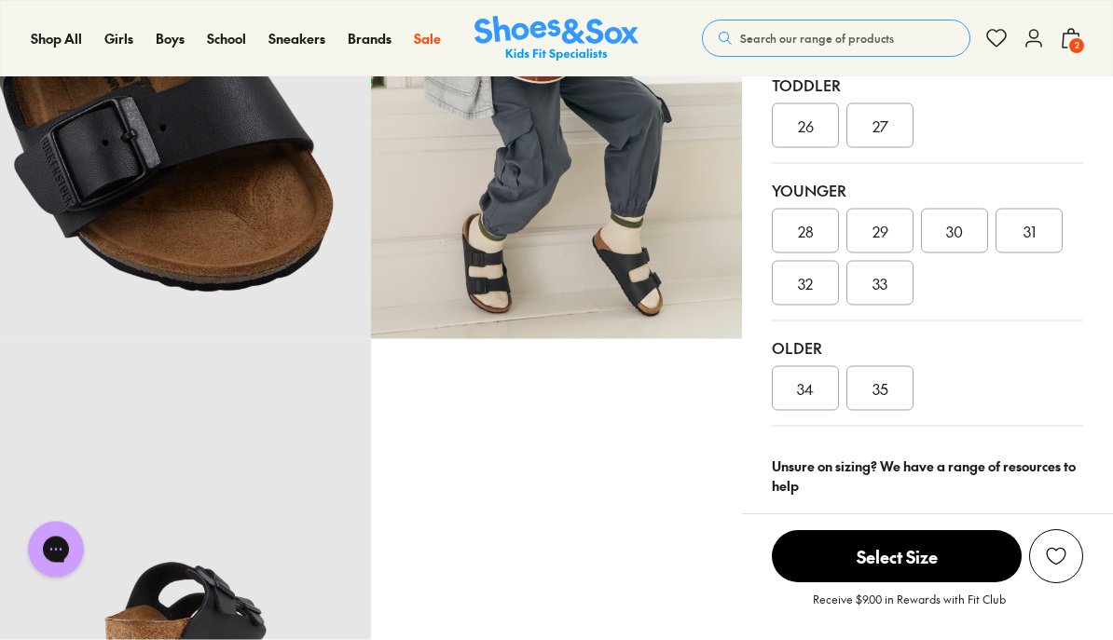
scroll to position [529, 0]
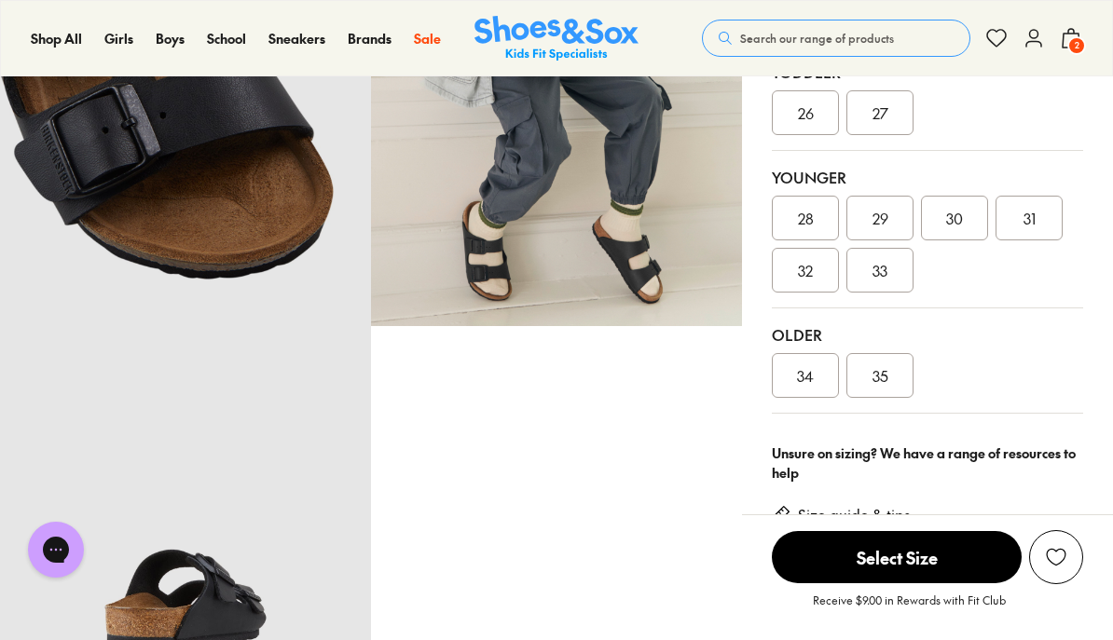
click at [885, 374] on span "35" at bounding box center [880, 375] width 16 height 22
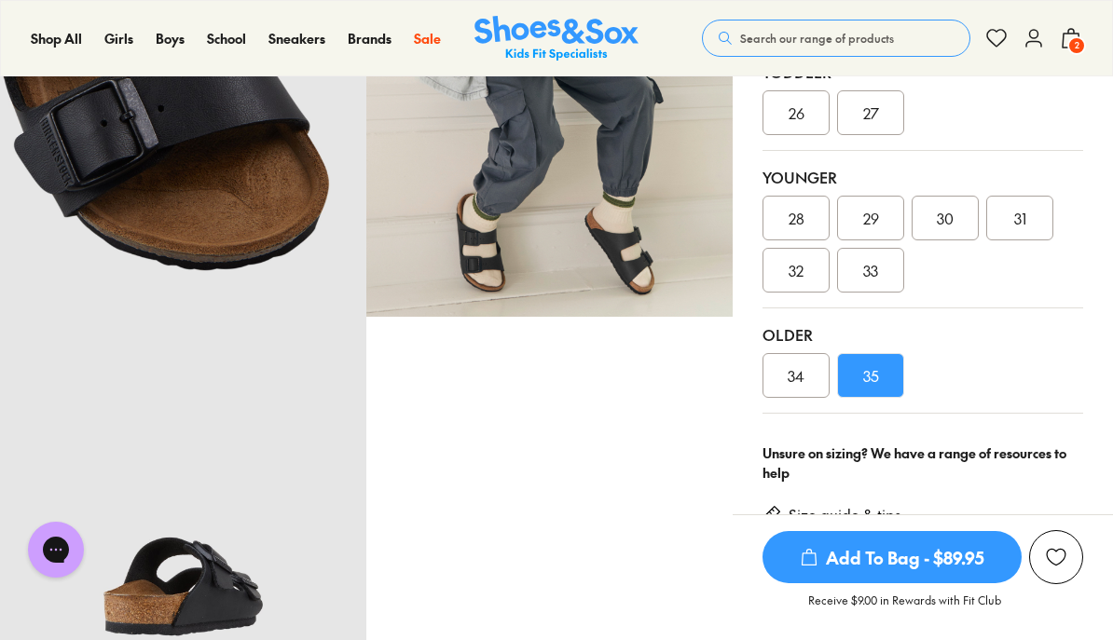
click at [920, 583] on span "Add To Bag - $89.95" at bounding box center [891, 557] width 259 height 52
click at [936, 583] on span "Add To Bag - $89.95" at bounding box center [891, 557] width 259 height 52
click at [1041, 527] on div "Size guide & tips" at bounding box center [922, 522] width 321 height 65
click at [1076, 37] on span "2" at bounding box center [1076, 45] width 19 height 19
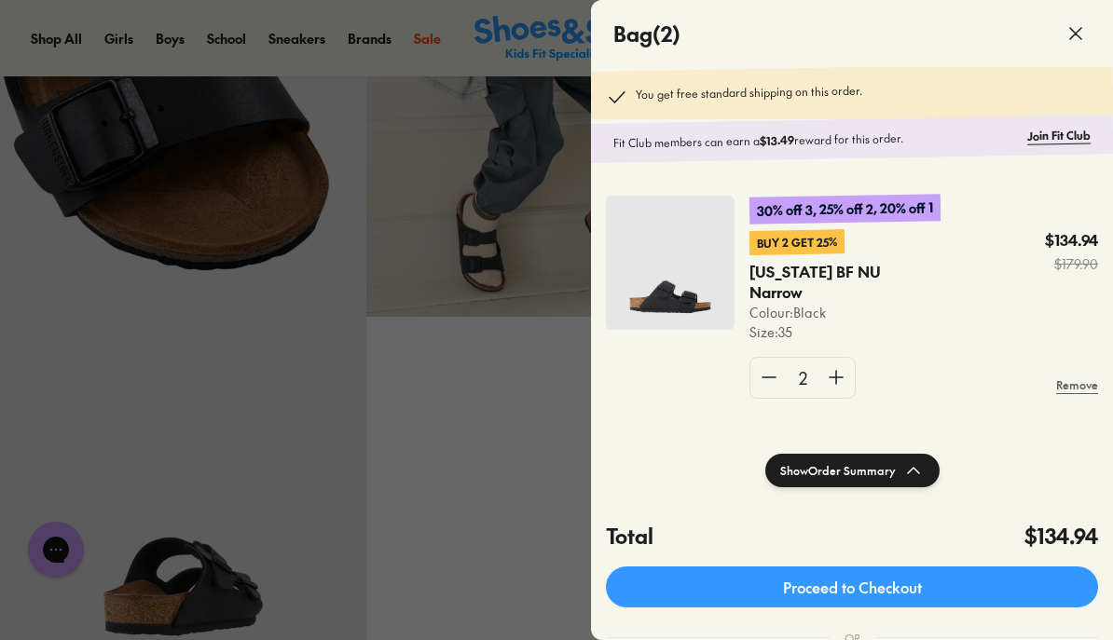
click at [515, 472] on div at bounding box center [556, 320] width 1113 height 640
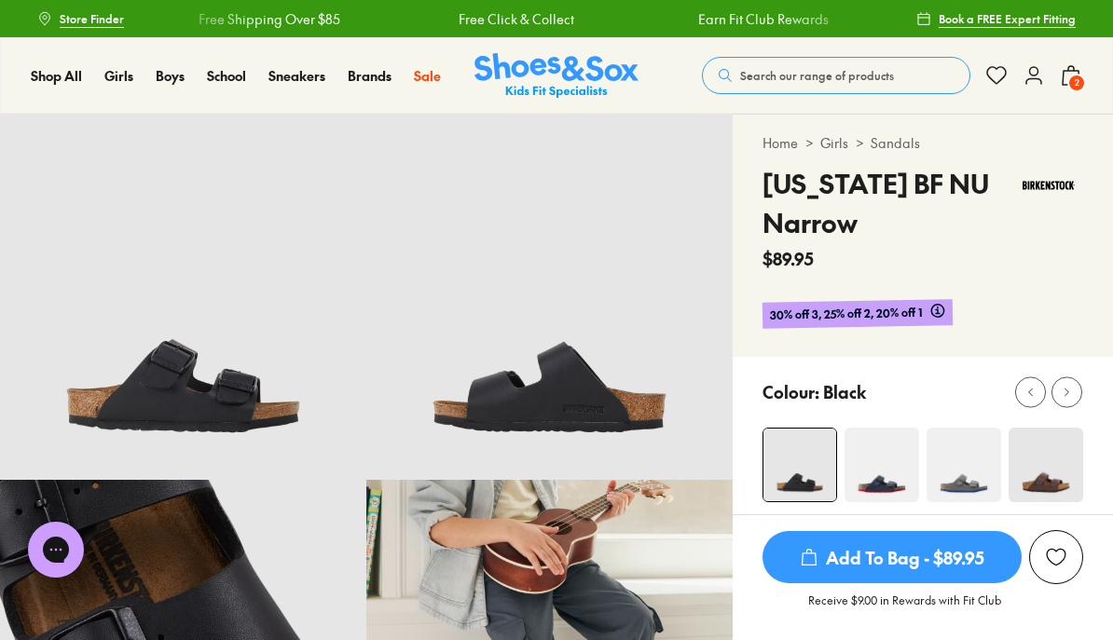
click at [710, 323] on span "Girls (8 years+)" at bounding box center [747, 316] width 75 height 45
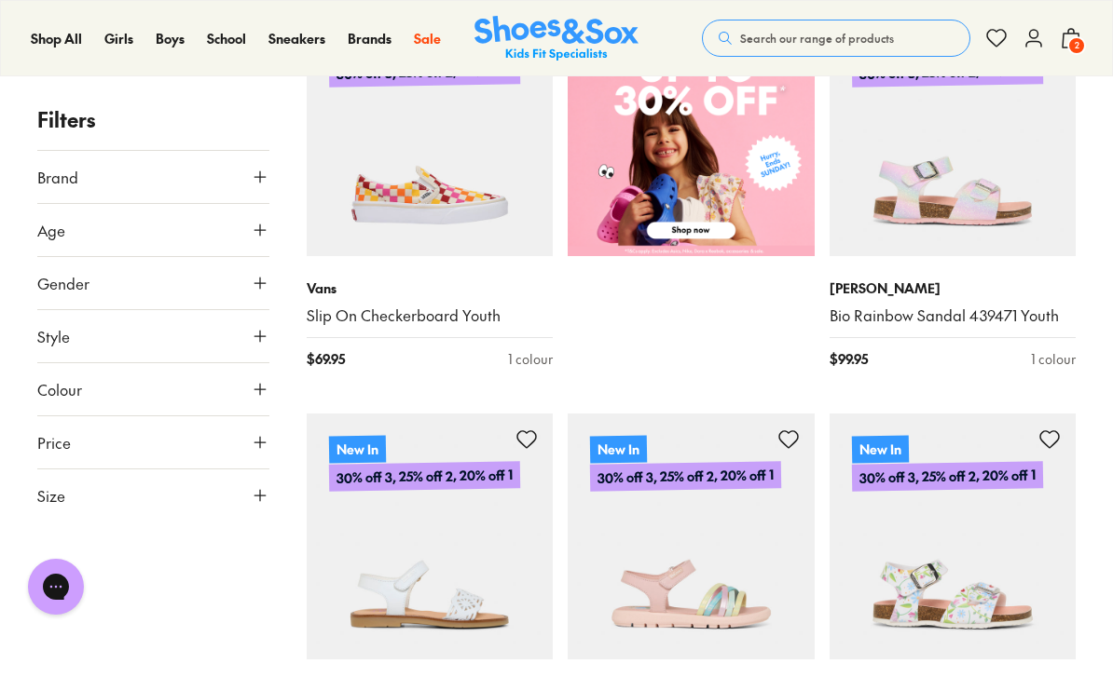
scroll to position [846, 0]
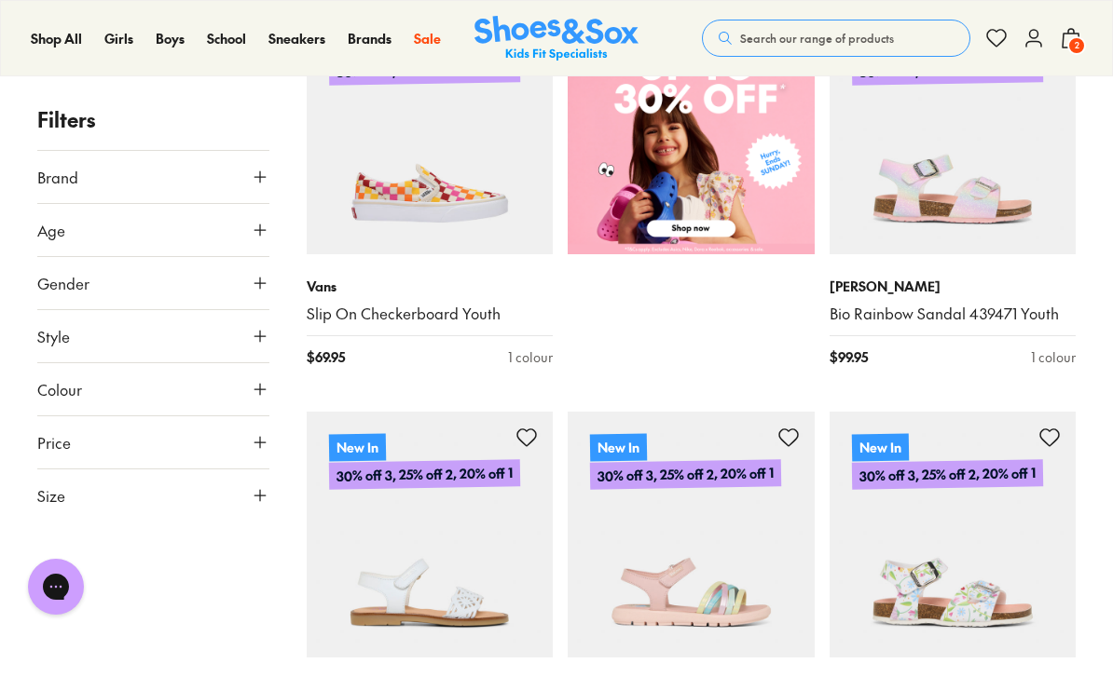
click at [259, 489] on icon at bounding box center [260, 495] width 19 height 19
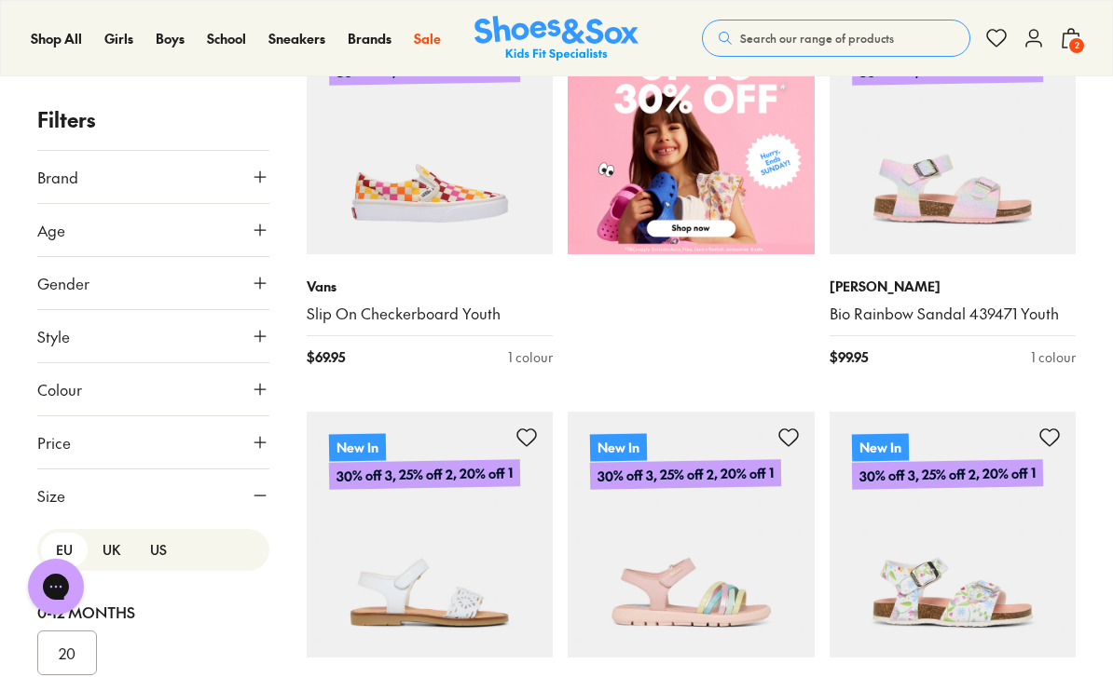
click at [164, 549] on button "US" at bounding box center [158, 550] width 47 height 34
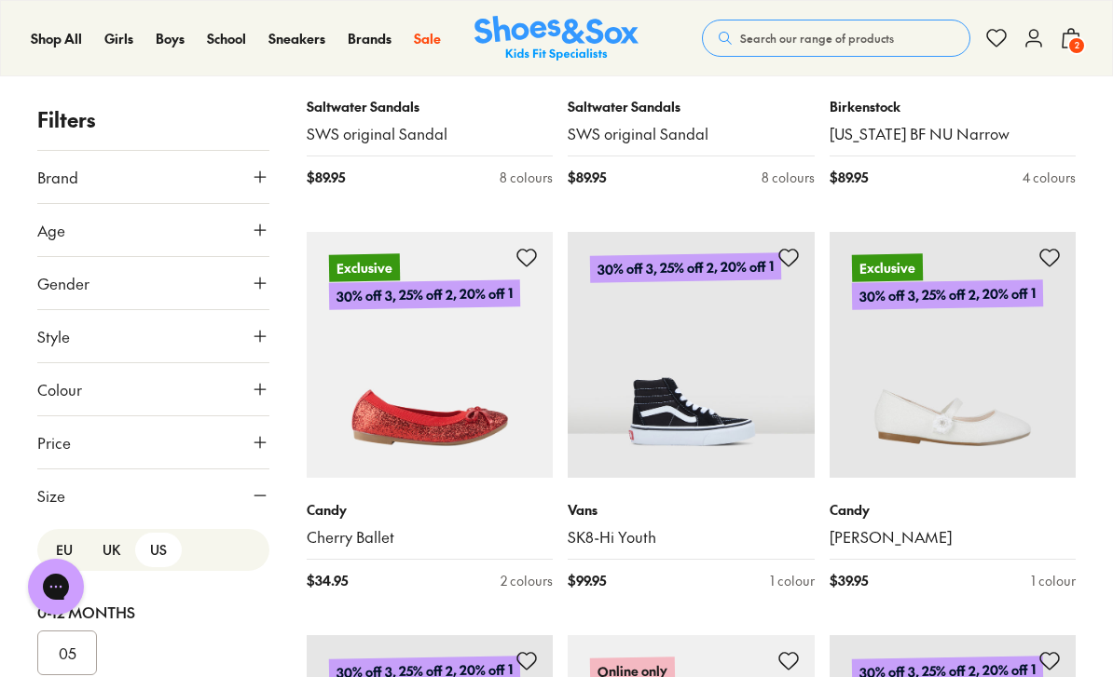
scroll to position [21061, 0]
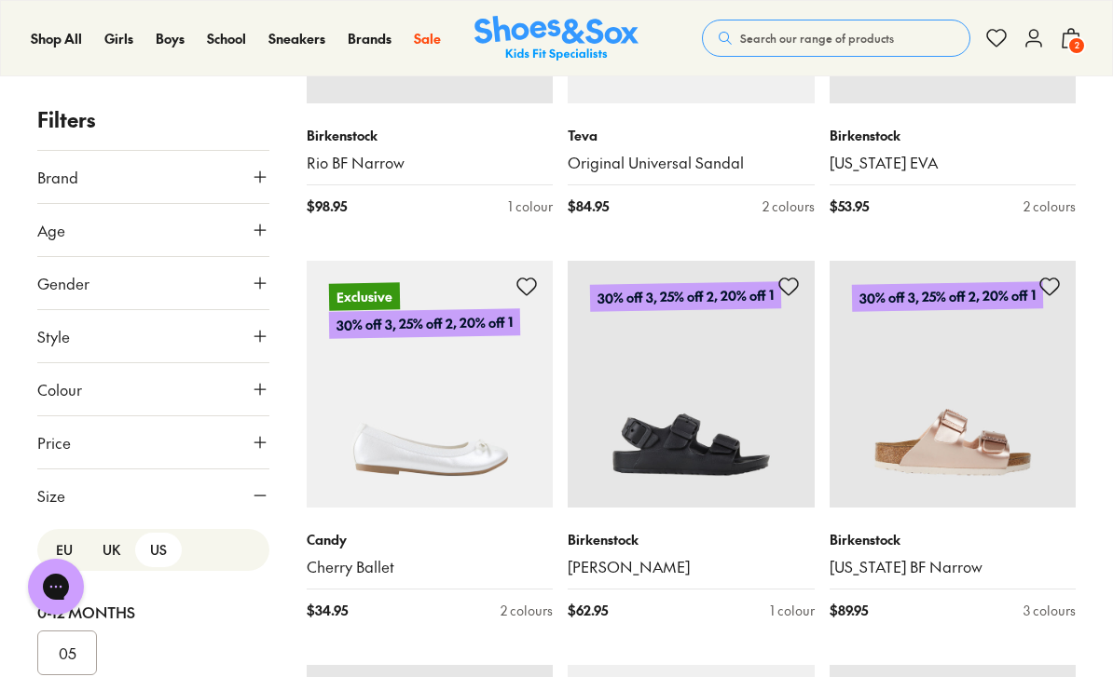
scroll to position [21831, 0]
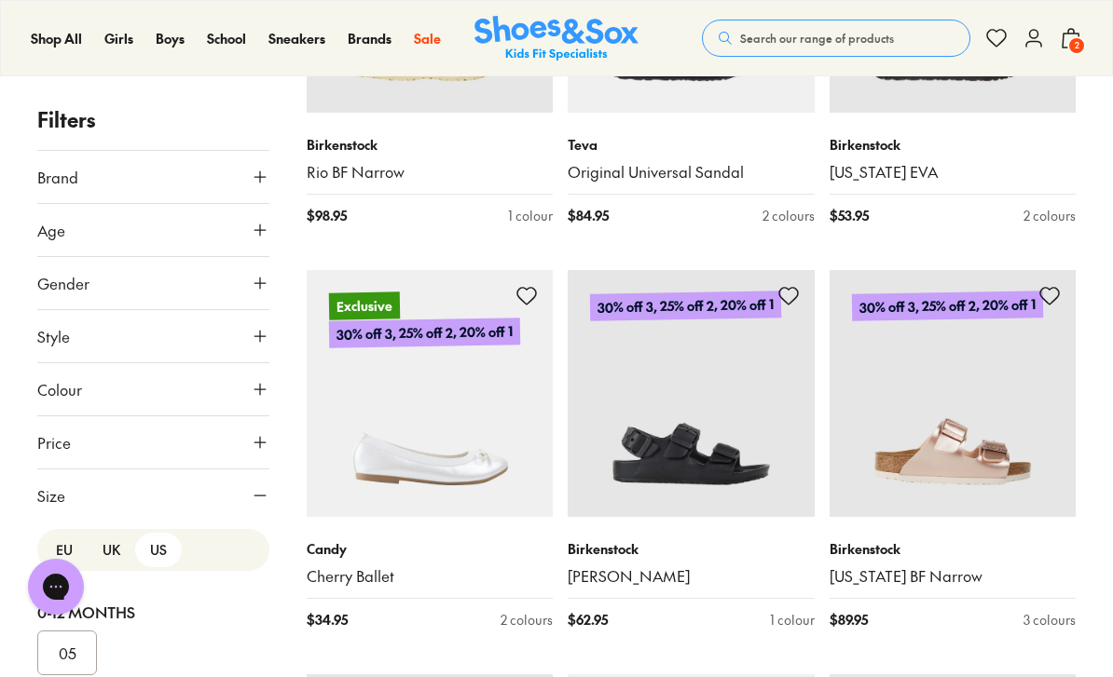
click at [970, 320] on img at bounding box center [952, 393] width 247 height 247
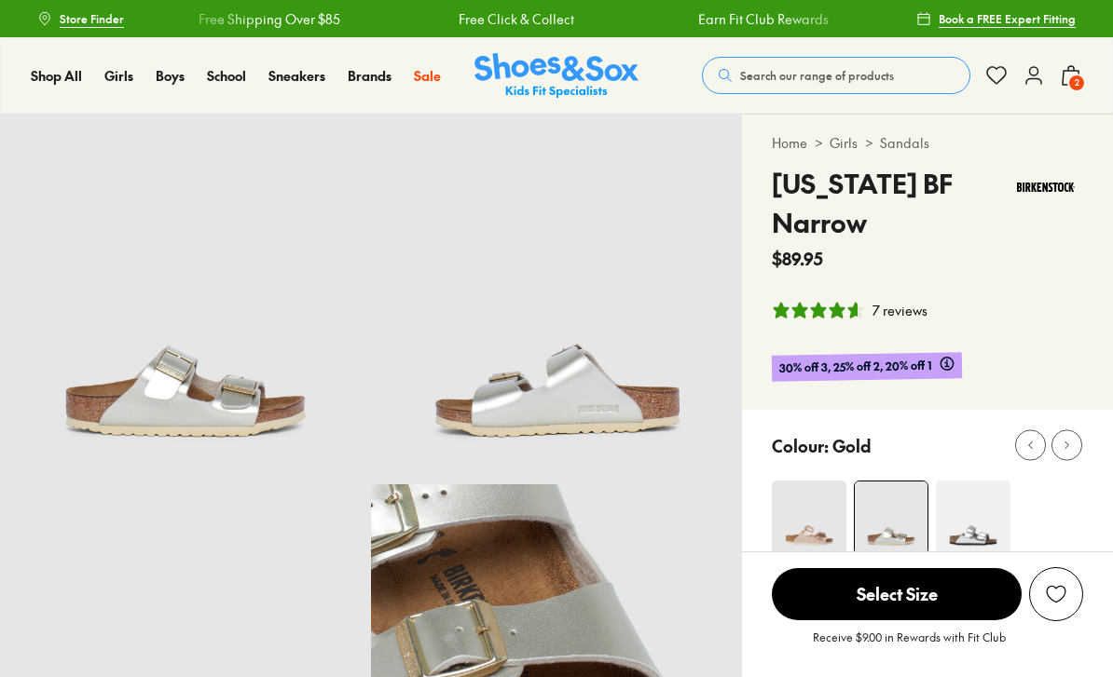
select select "*"
click at [981, 527] on img at bounding box center [973, 518] width 75 height 75
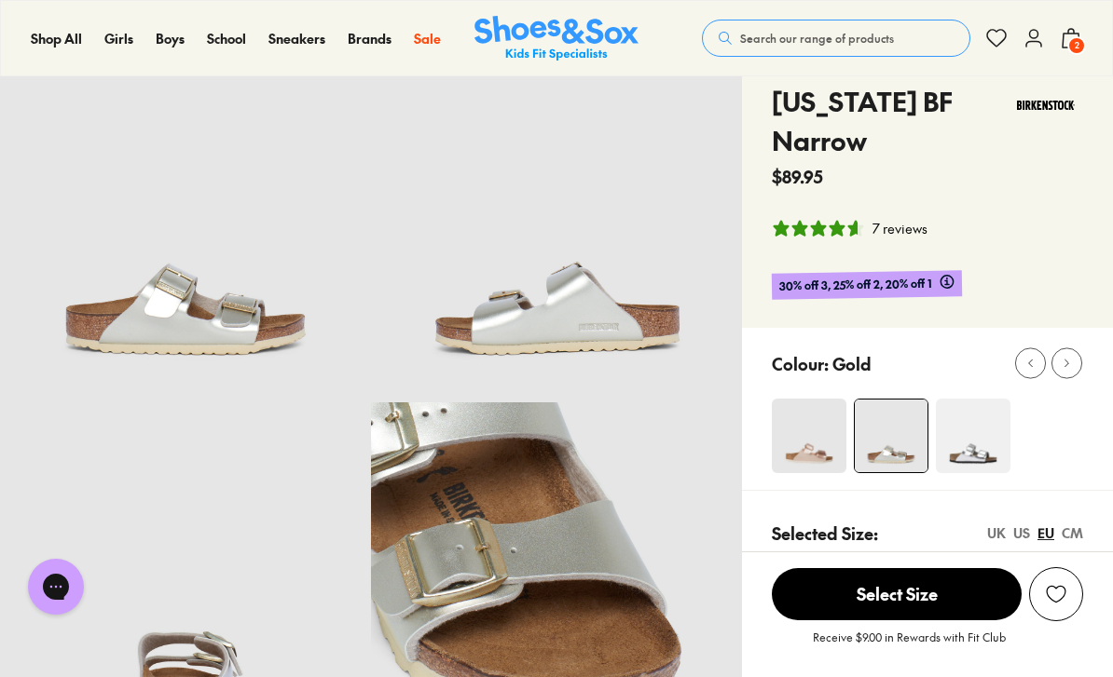
scroll to position [79, 0]
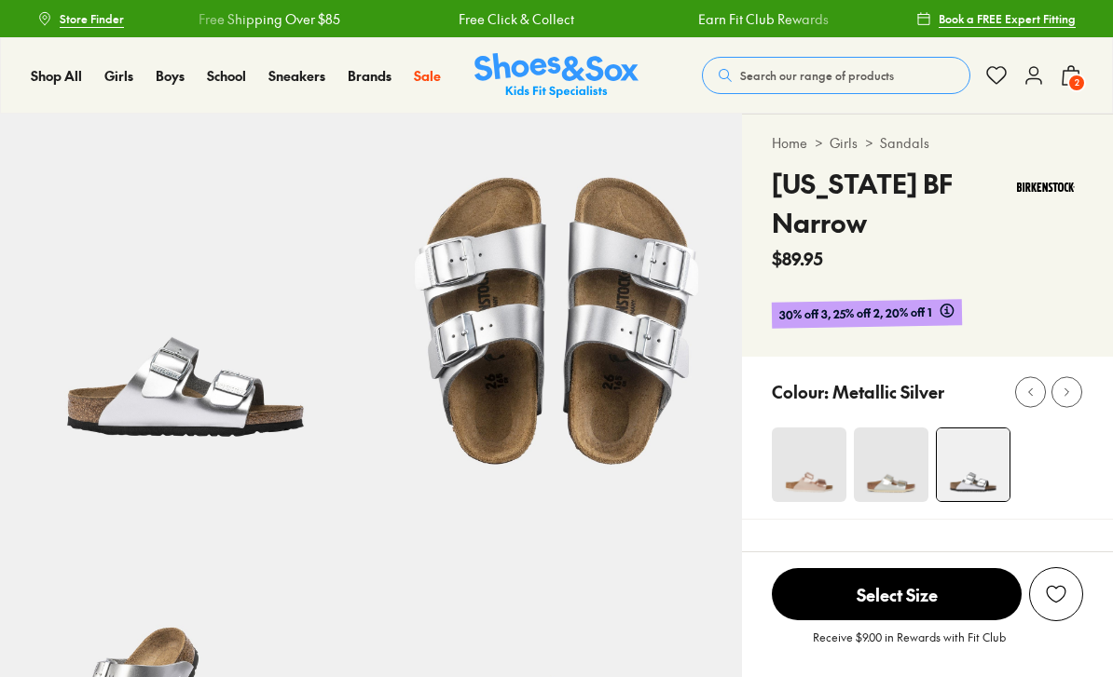
select select "*"
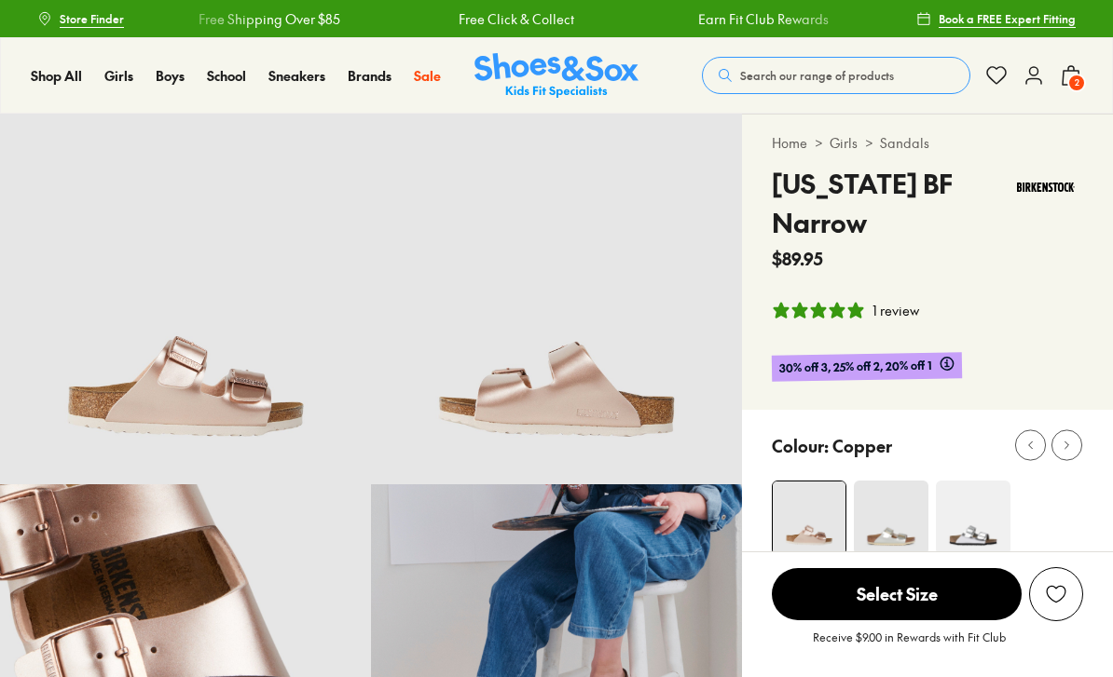
select select "*"
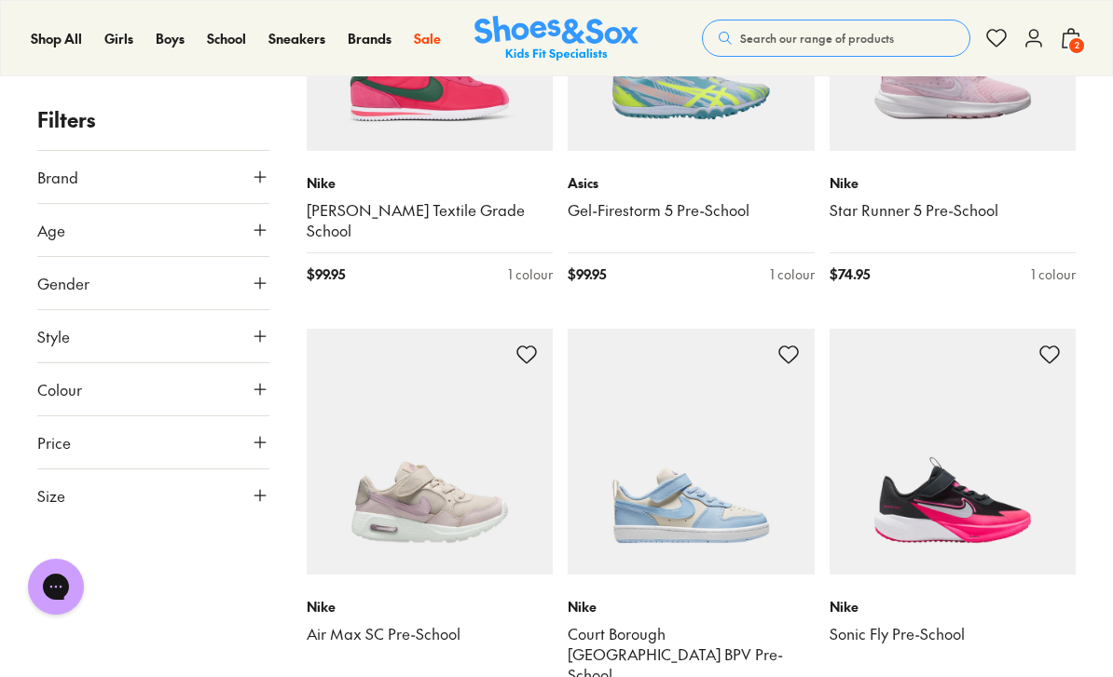
scroll to position [3053, 0]
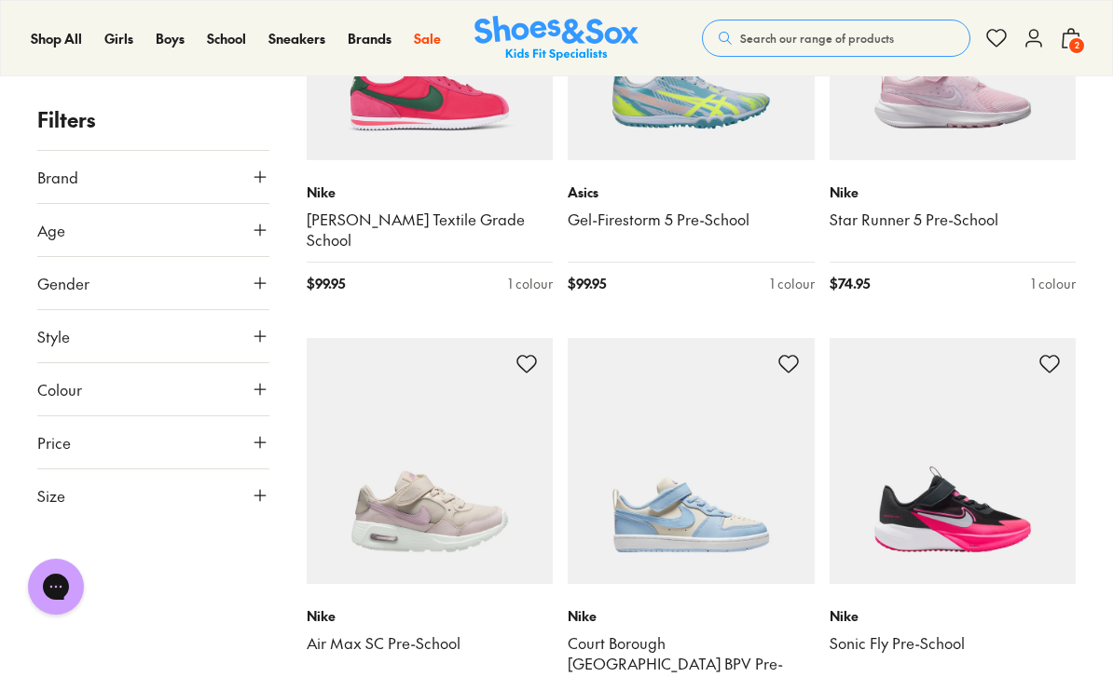
click at [1081, 34] on icon at bounding box center [1071, 38] width 22 height 22
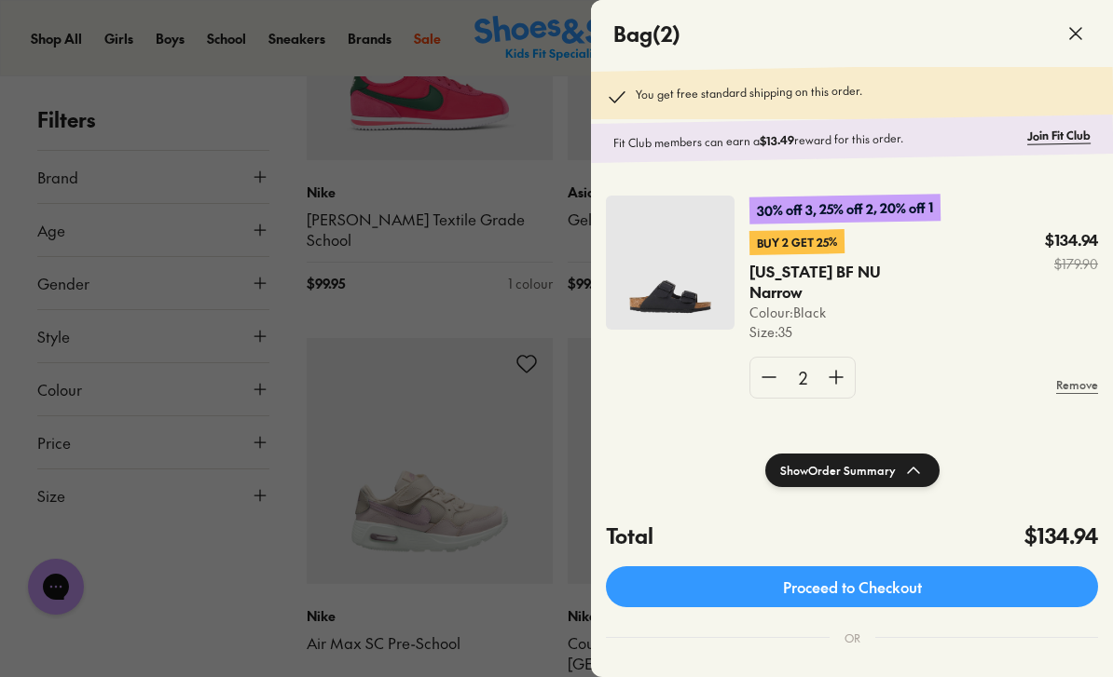
click at [929, 581] on link "Proceed to Checkout" at bounding box center [852, 587] width 492 height 41
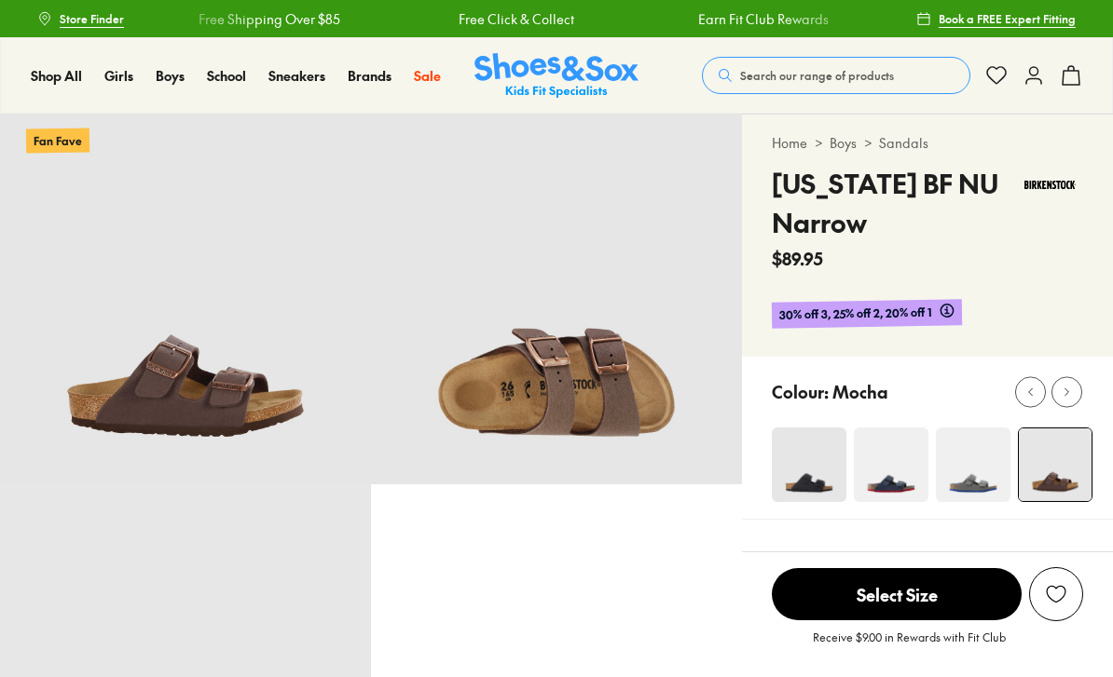
select select "*"
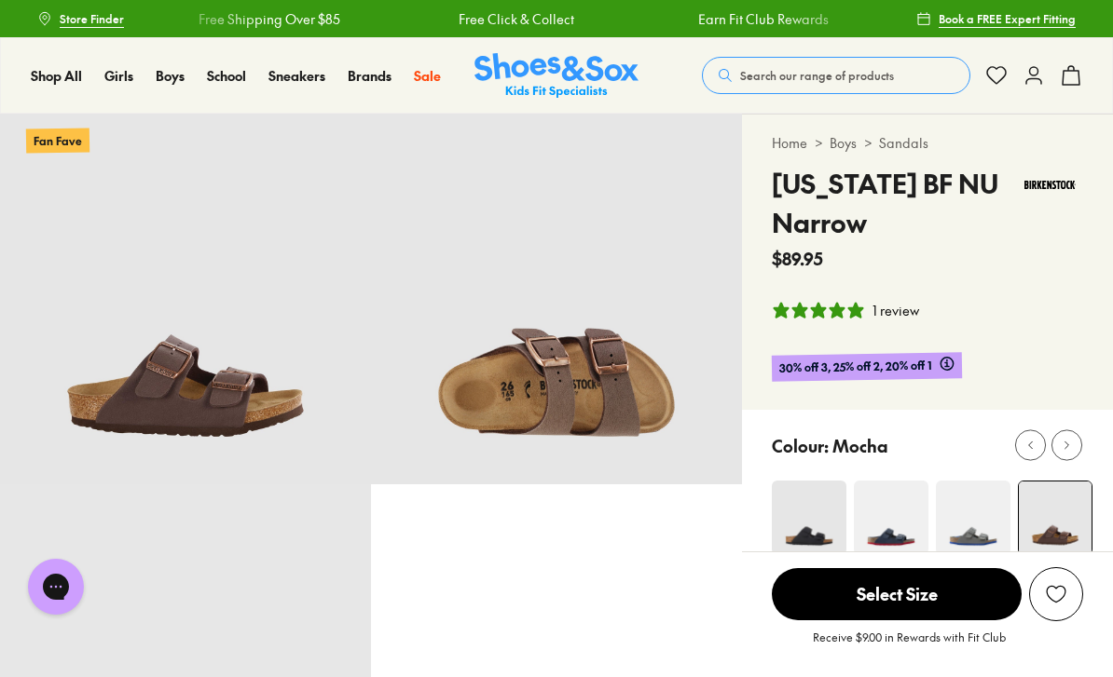
click at [710, 335] on span "Girls (8 years+)" at bounding box center [747, 316] width 75 height 45
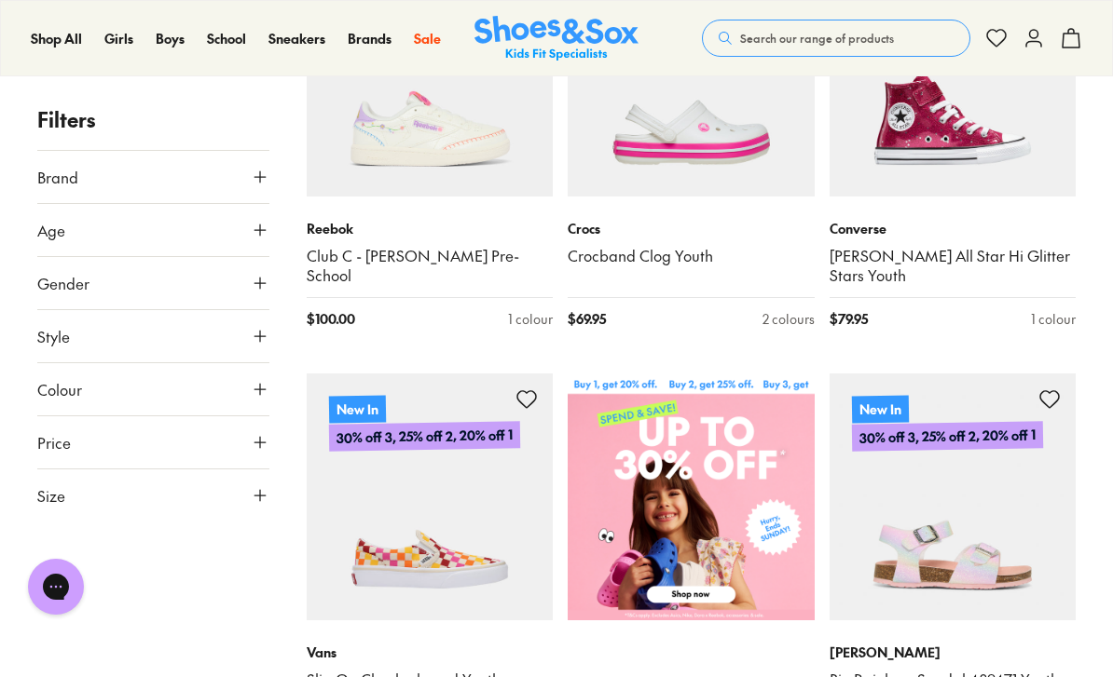
scroll to position [481, 0]
click at [256, 173] on icon at bounding box center [260, 177] width 19 height 19
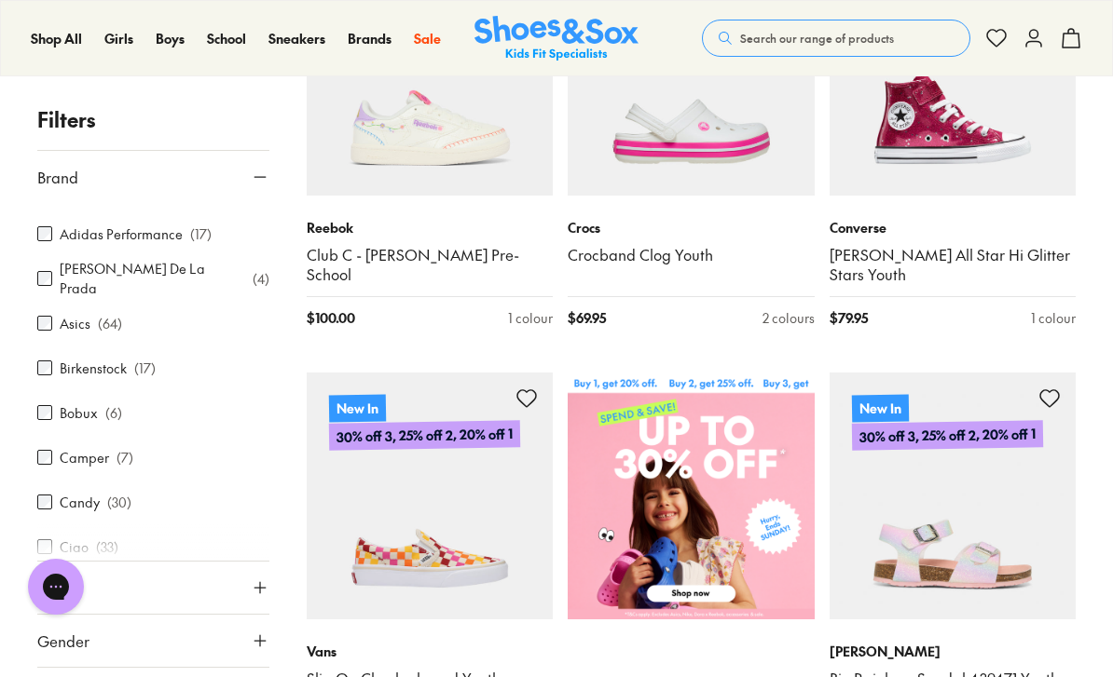
scroll to position [31, 0]
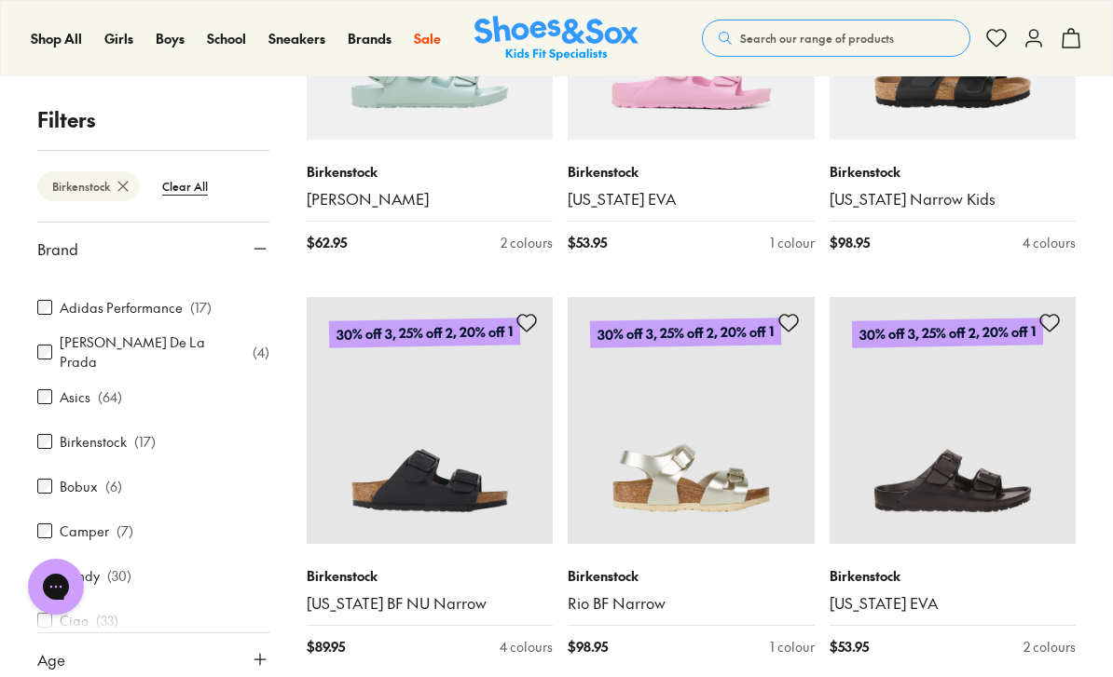
scroll to position [1343, 0]
click at [486, 484] on img at bounding box center [430, 421] width 247 height 247
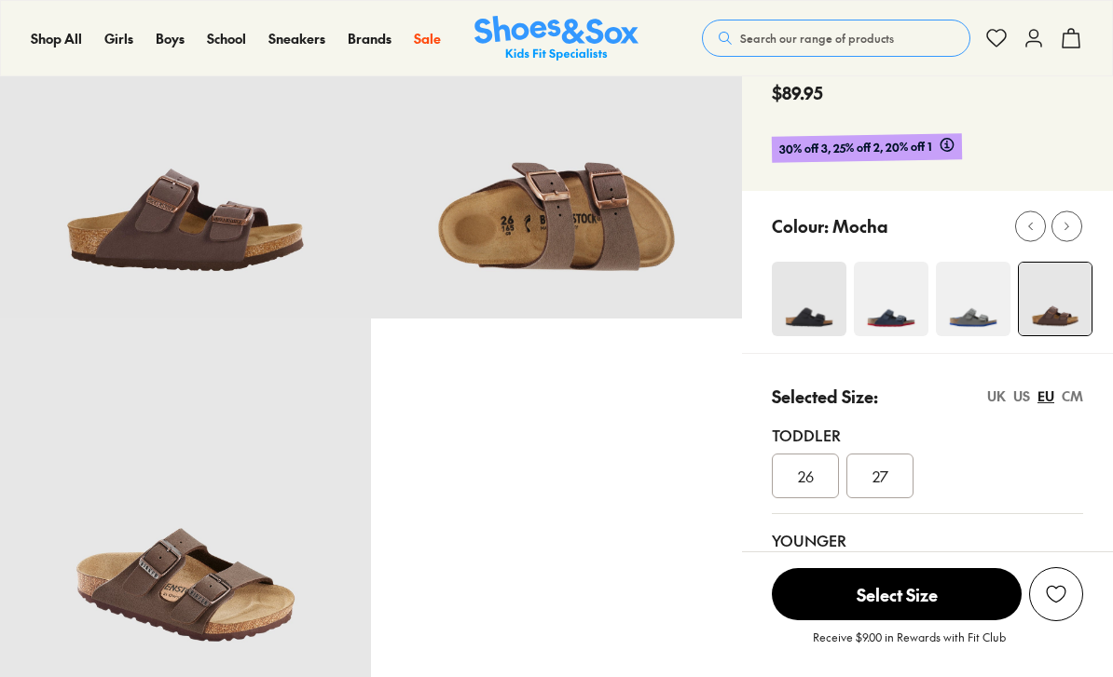
select select "*"
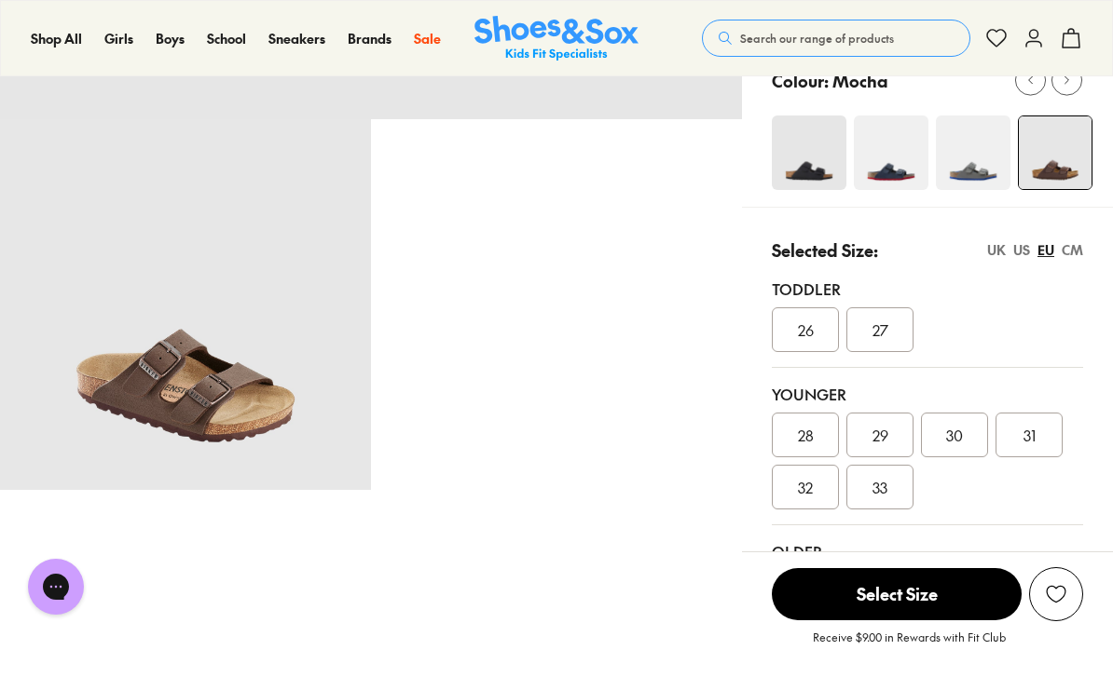
scroll to position [363, 0]
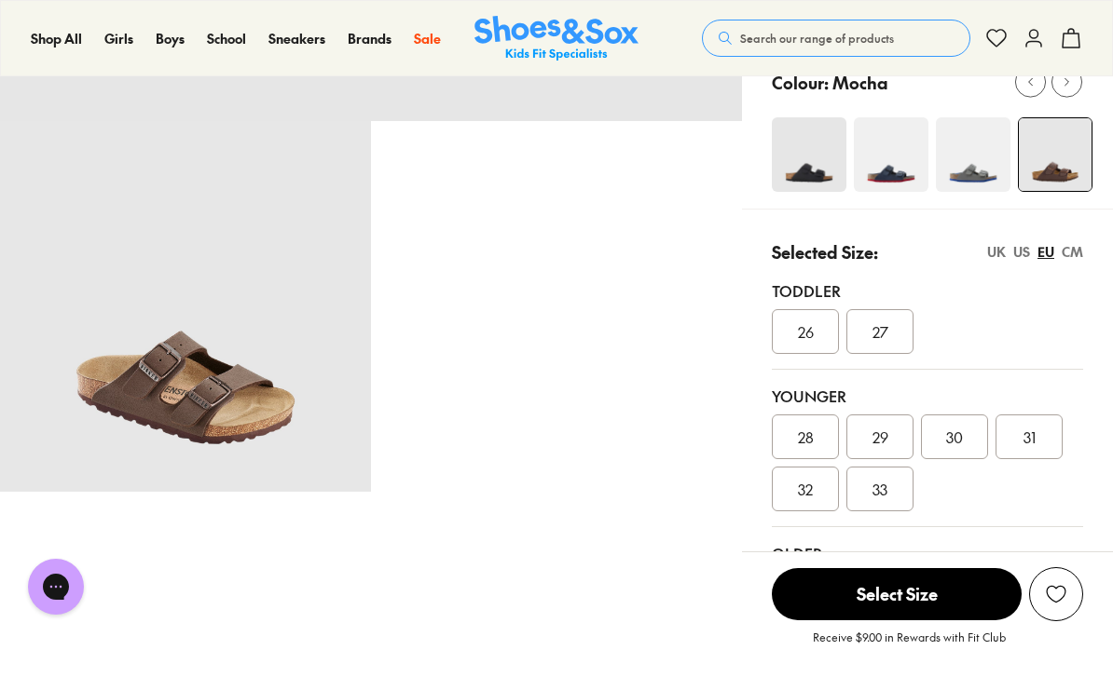
click at [979, 155] on img at bounding box center [973, 154] width 75 height 75
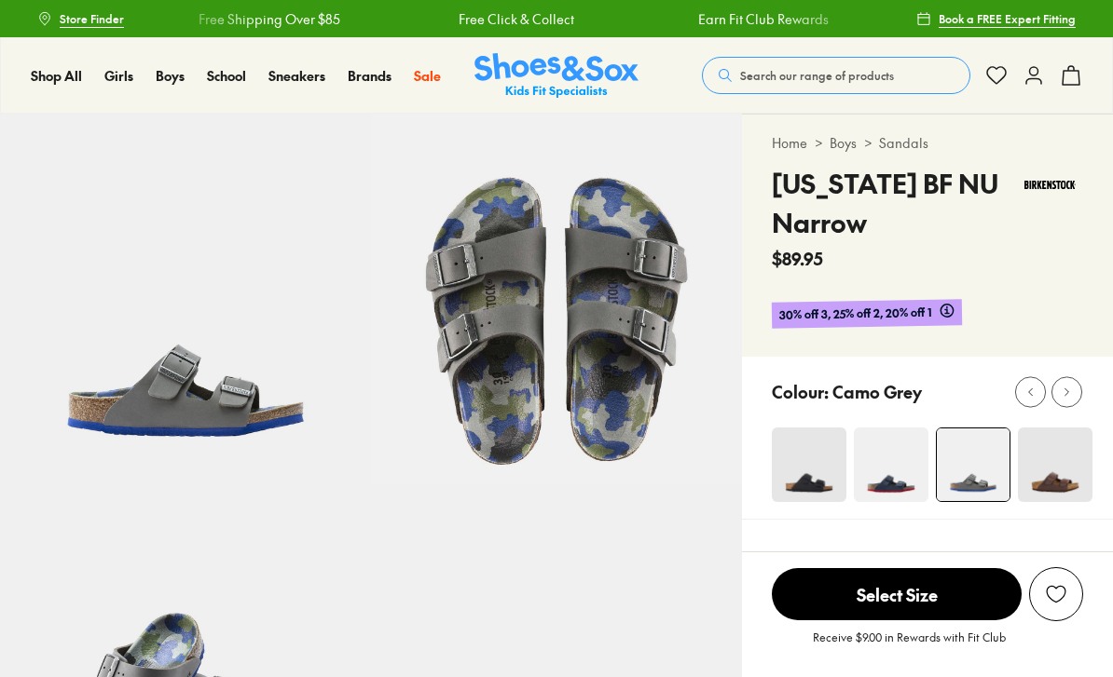
select select "*"
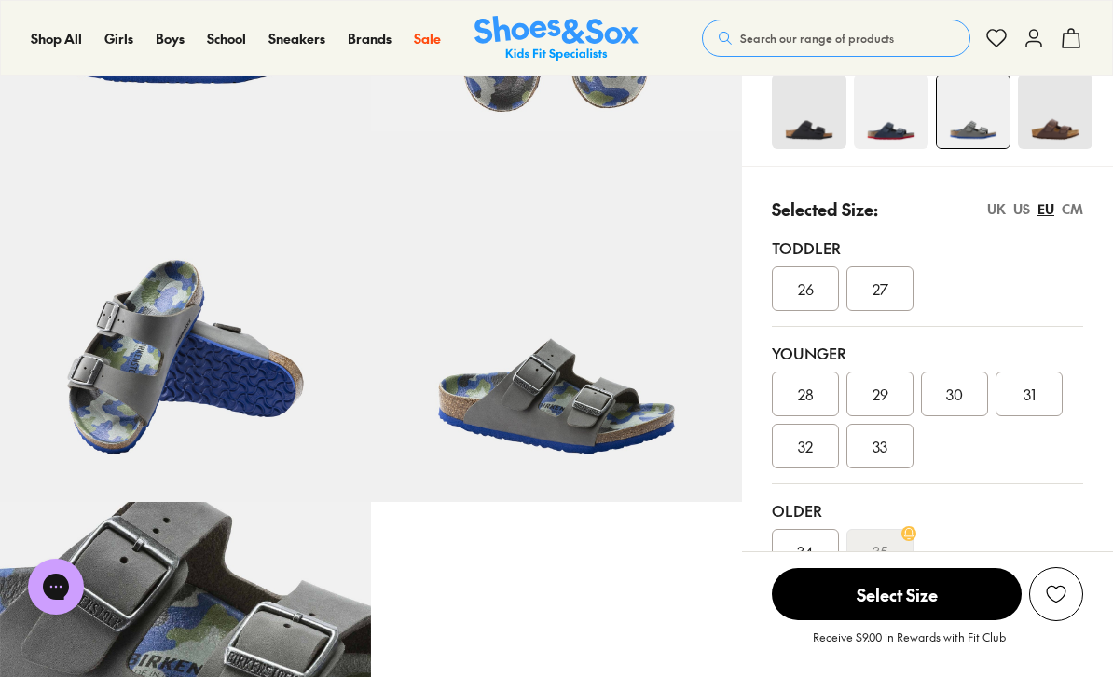
scroll to position [343, 0]
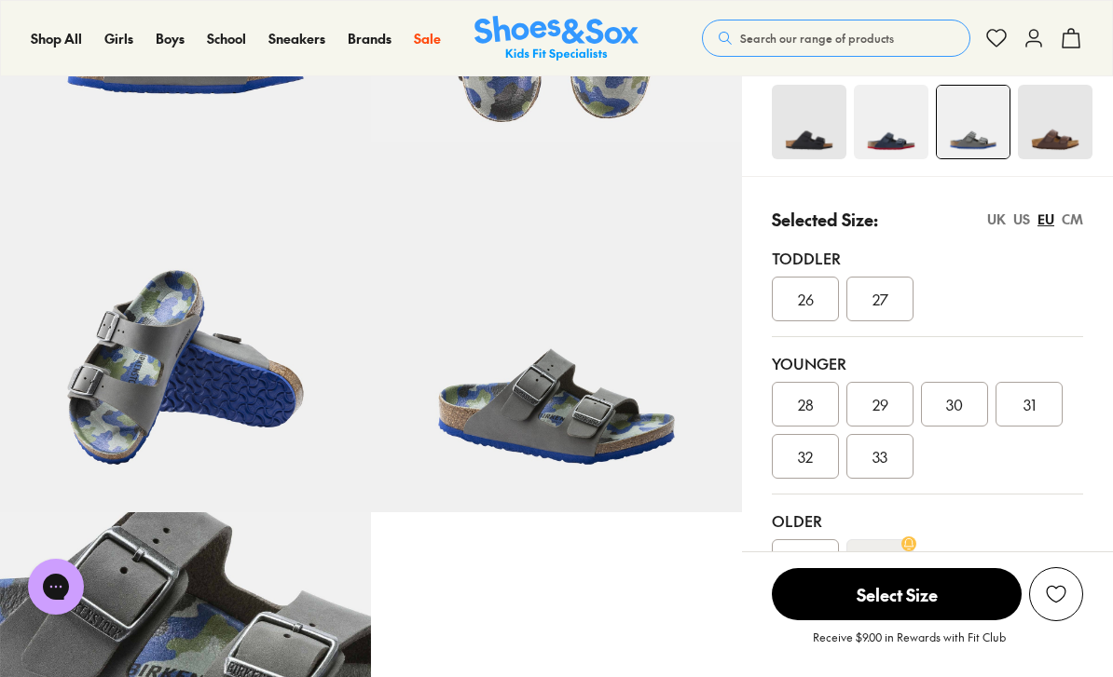
click at [902, 120] on img at bounding box center [891, 122] width 75 height 75
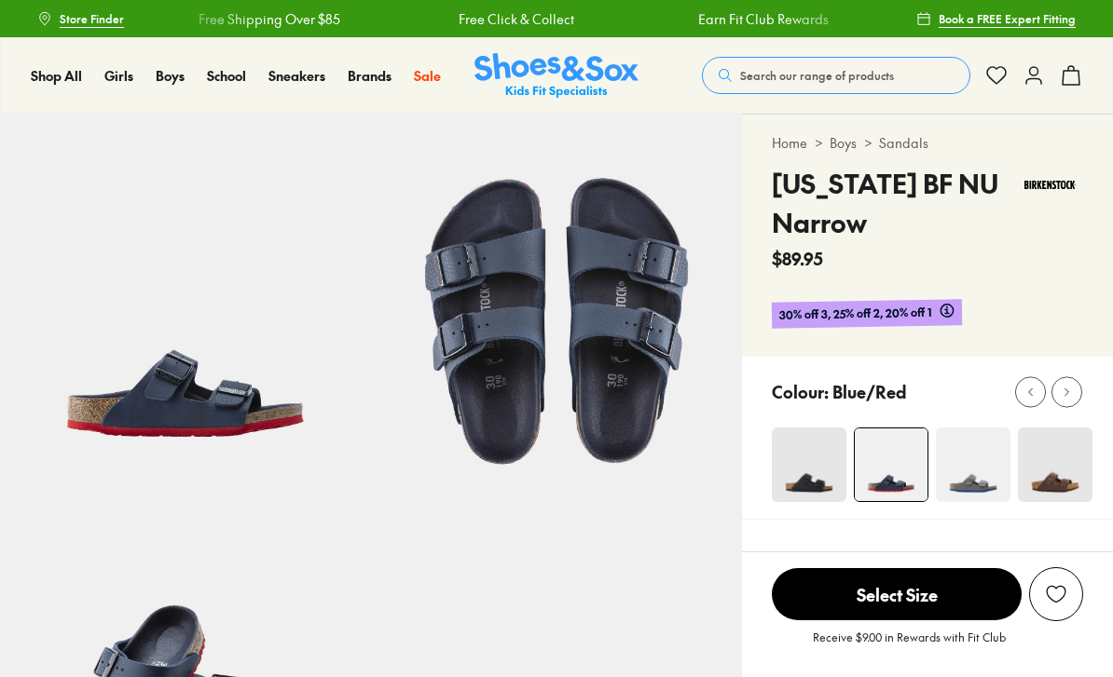
select select "*"
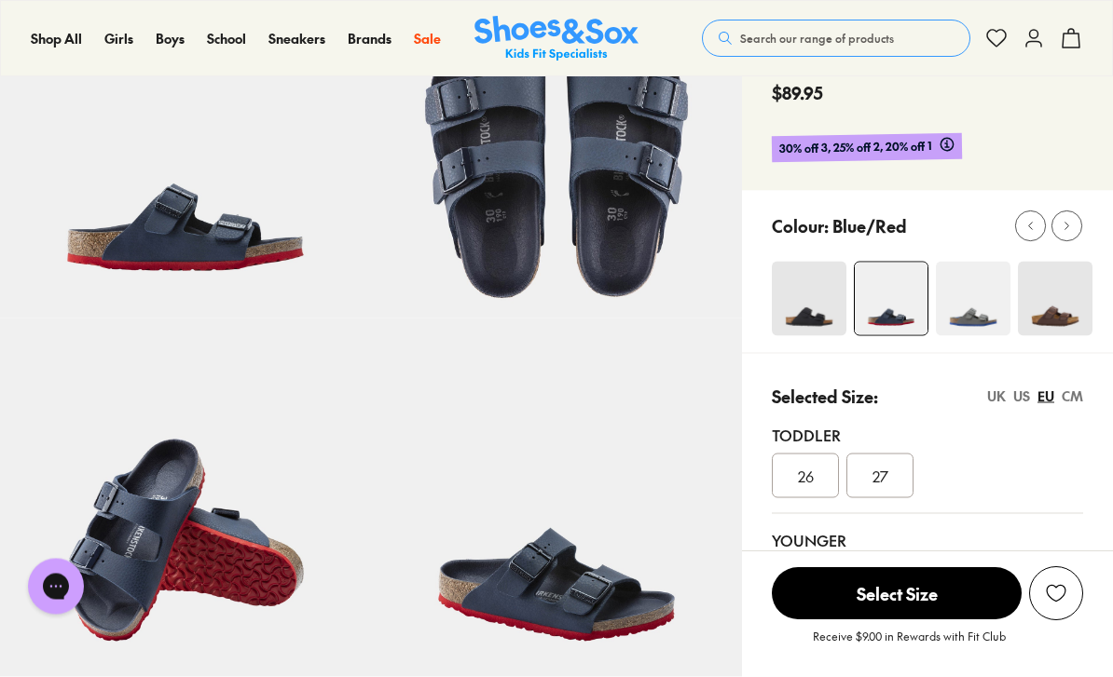
scroll to position [167, 0]
click at [816, 295] on img at bounding box center [809, 298] width 75 height 75
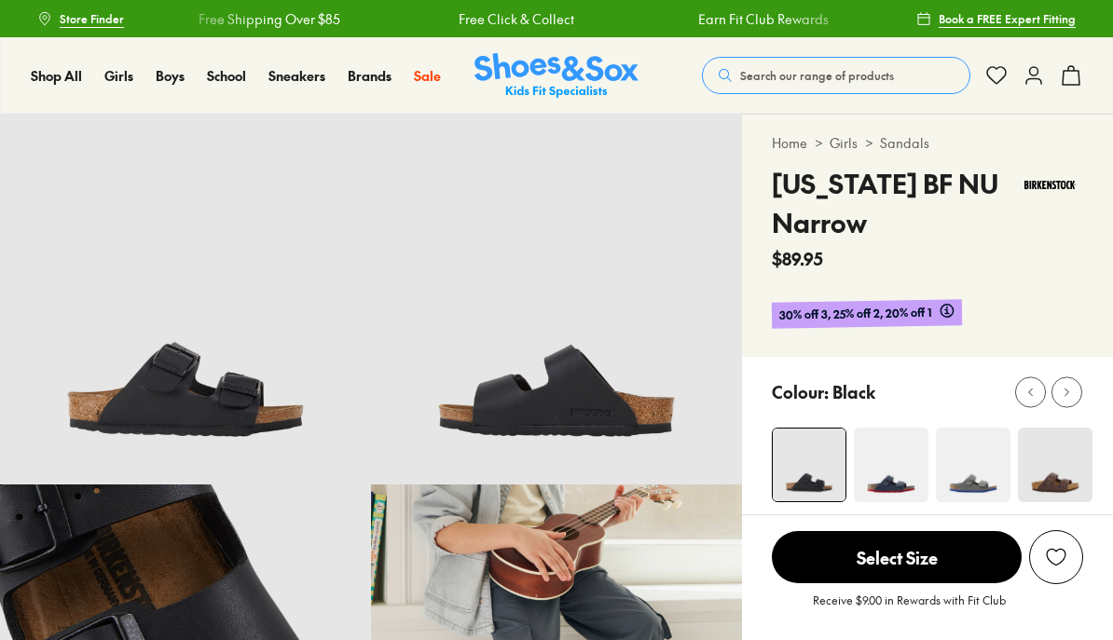
select select "*"
click at [710, 335] on span "Girls (8 years+)" at bounding box center [747, 316] width 75 height 45
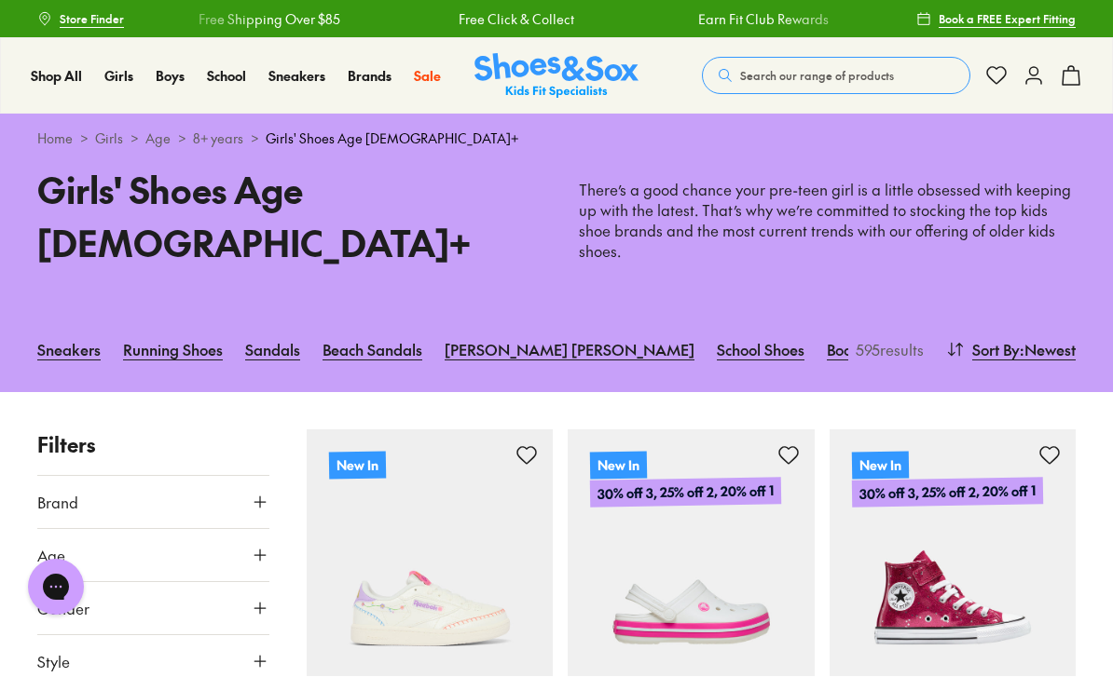
click at [270, 329] on link "Sandals" at bounding box center [272, 349] width 55 height 41
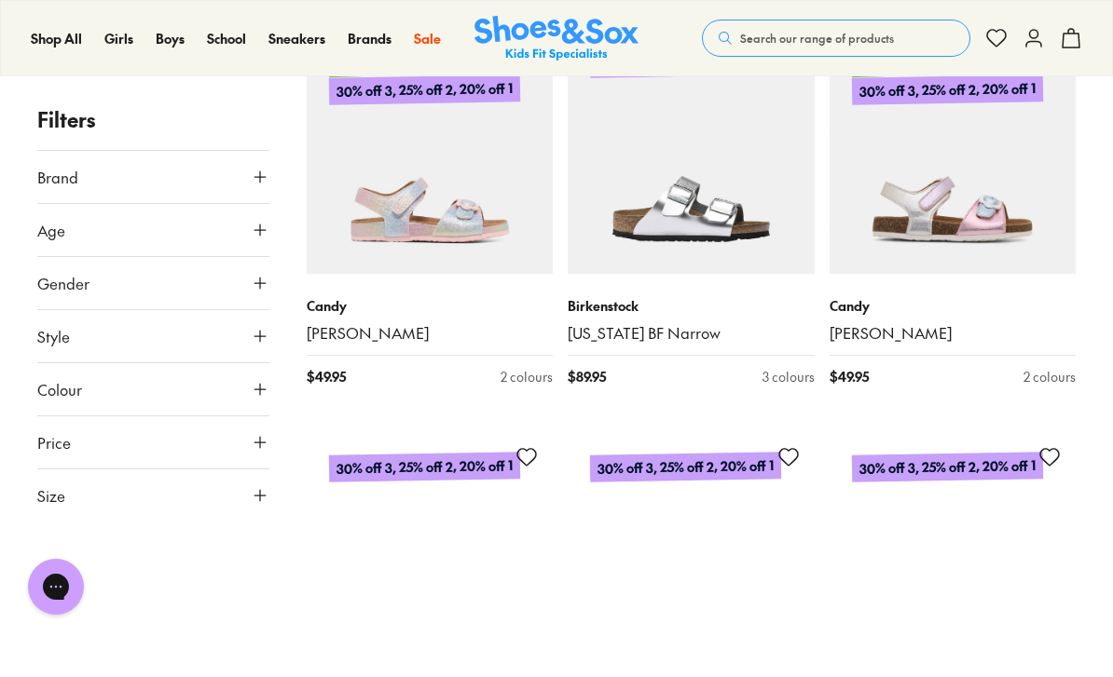
scroll to position [13010, 0]
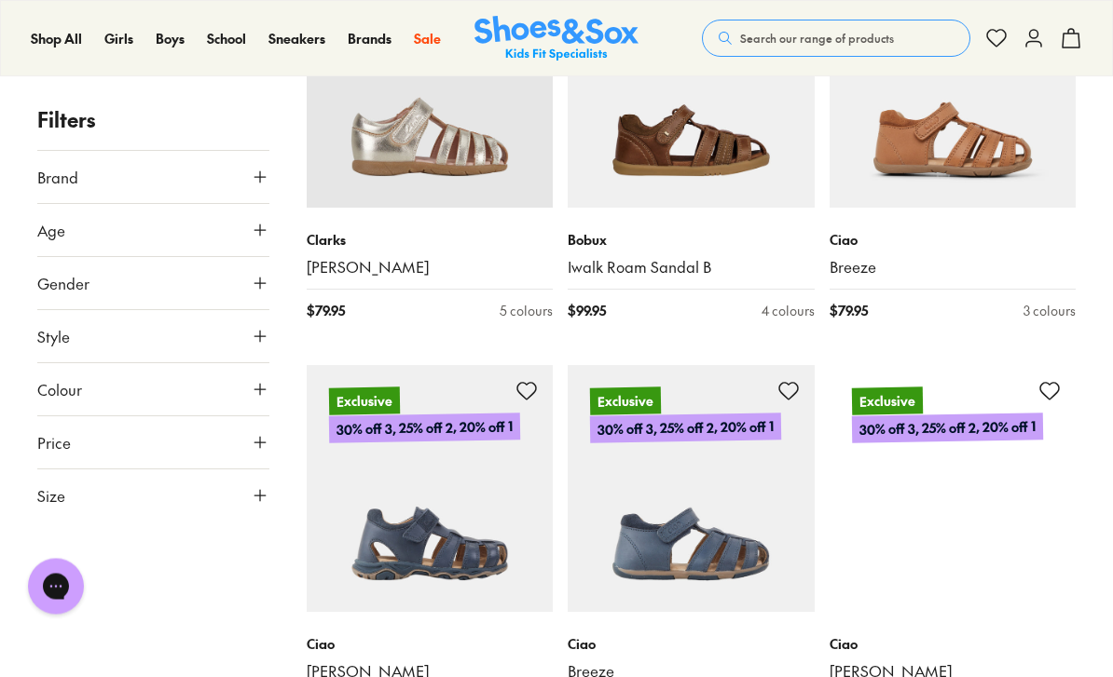
scroll to position [17107, 0]
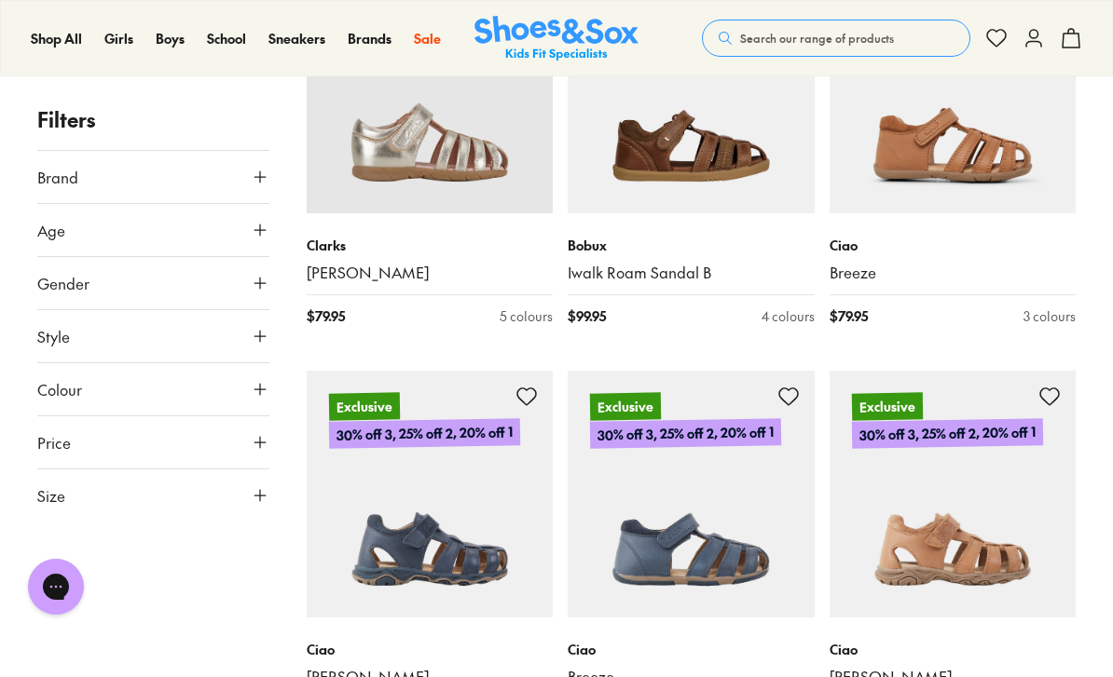
click at [240, 202] on span "Sandals" at bounding box center [212, 191] width 55 height 22
